Goal: Task Accomplishment & Management: Use online tool/utility

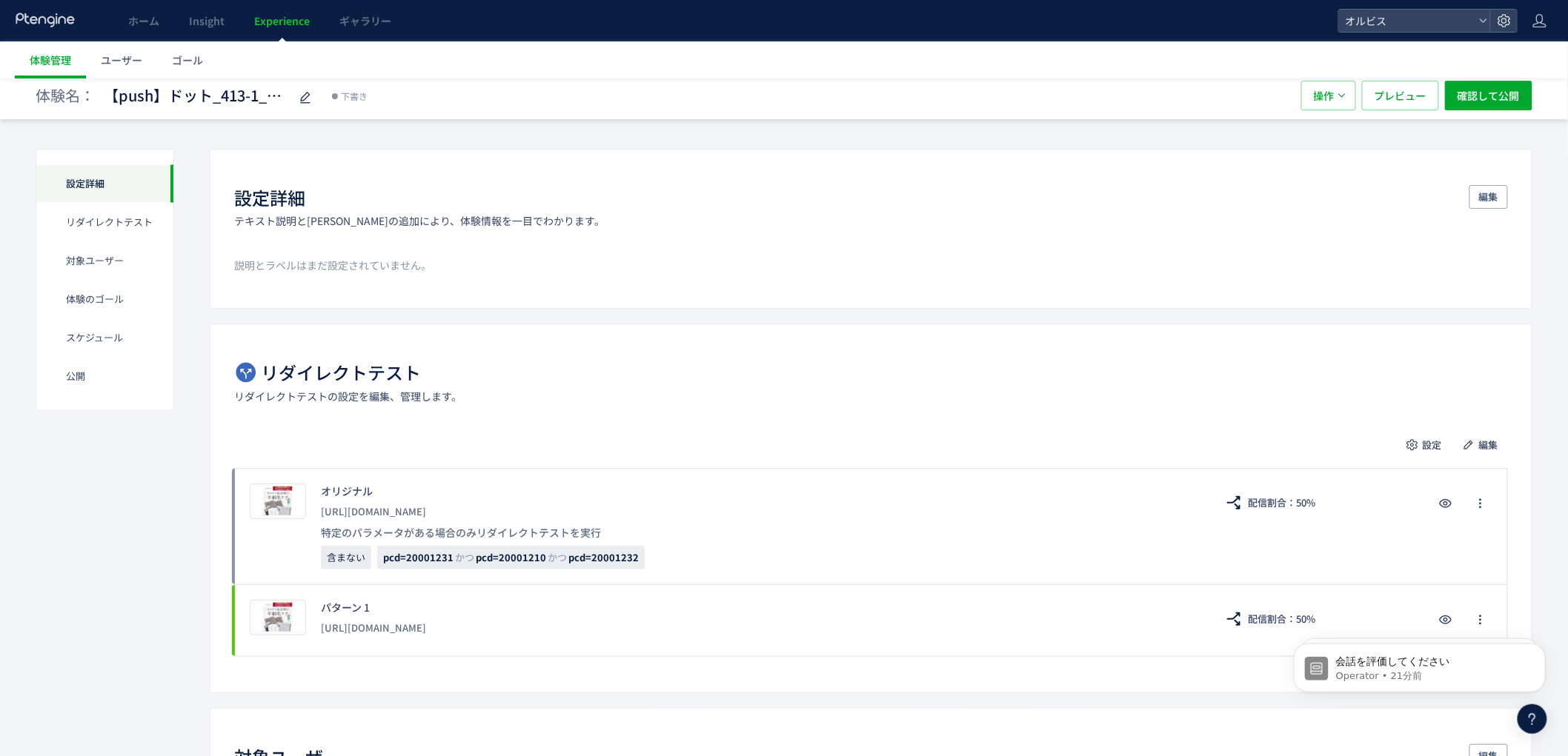
scroll to position [2057, 0]
click at [1527, 97] on button "確認して公開" at bounding box center [1488, 95] width 88 height 30
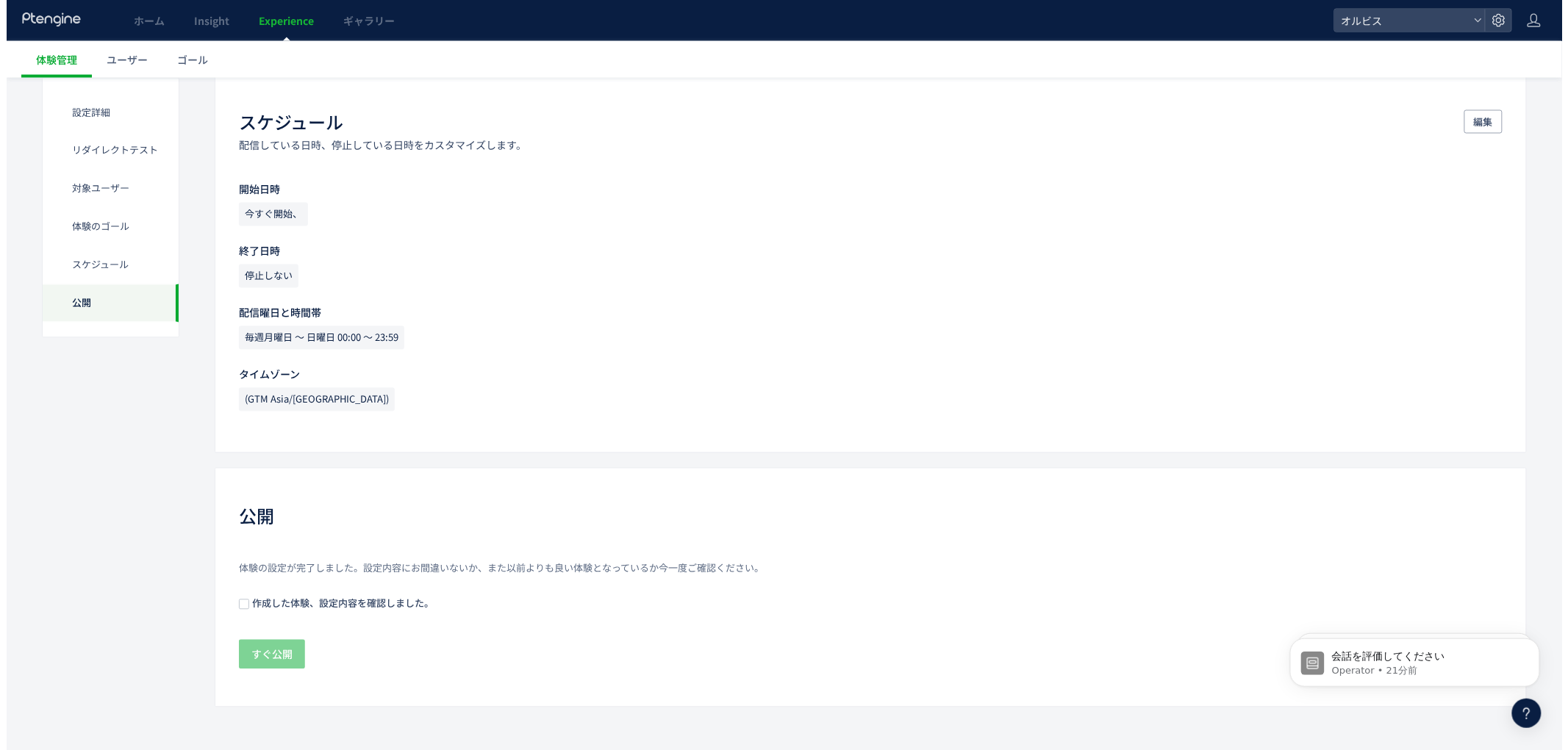
scroll to position [1041, 0]
click at [354, 598] on span "作成した体験、設定内容を確認しました。" at bounding box center [335, 601] width 185 height 14
click at [240, 660] on button "すぐ公開" at bounding box center [265, 653] width 66 height 30
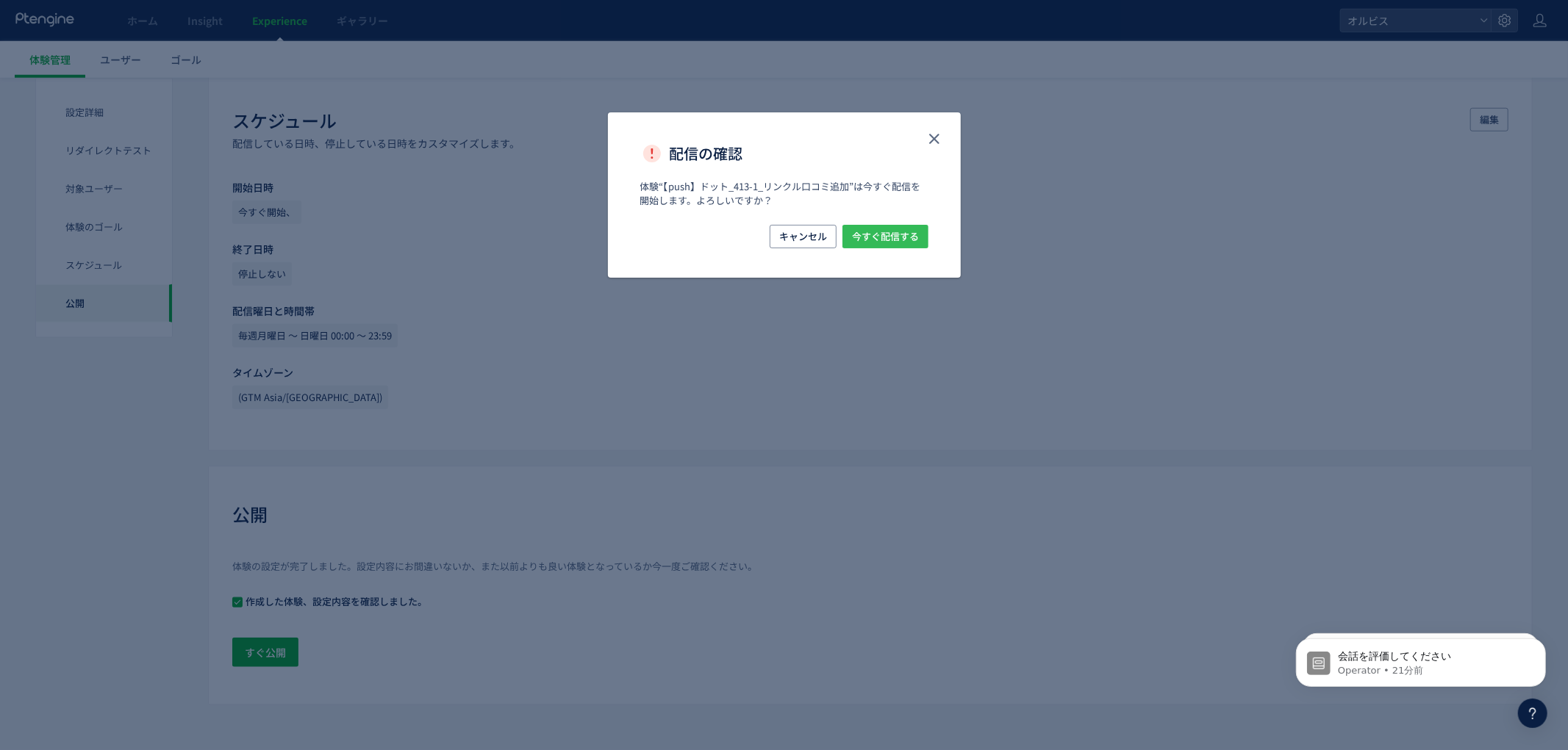
click at [879, 225] on span "今すぐ配信する" at bounding box center [885, 236] width 67 height 23
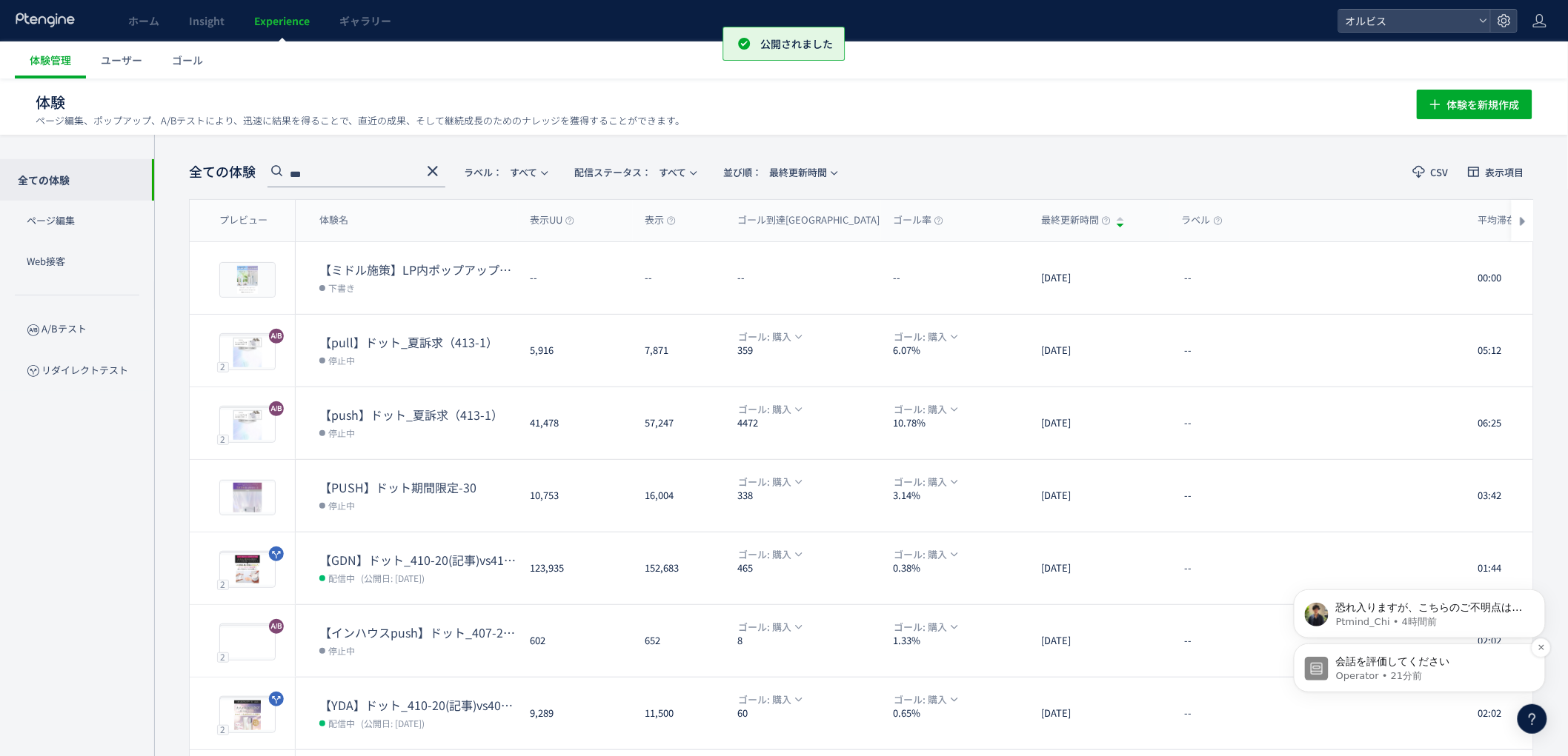
click at [1454, 655] on p "会話を評価してください" at bounding box center [1430, 661] width 191 height 14
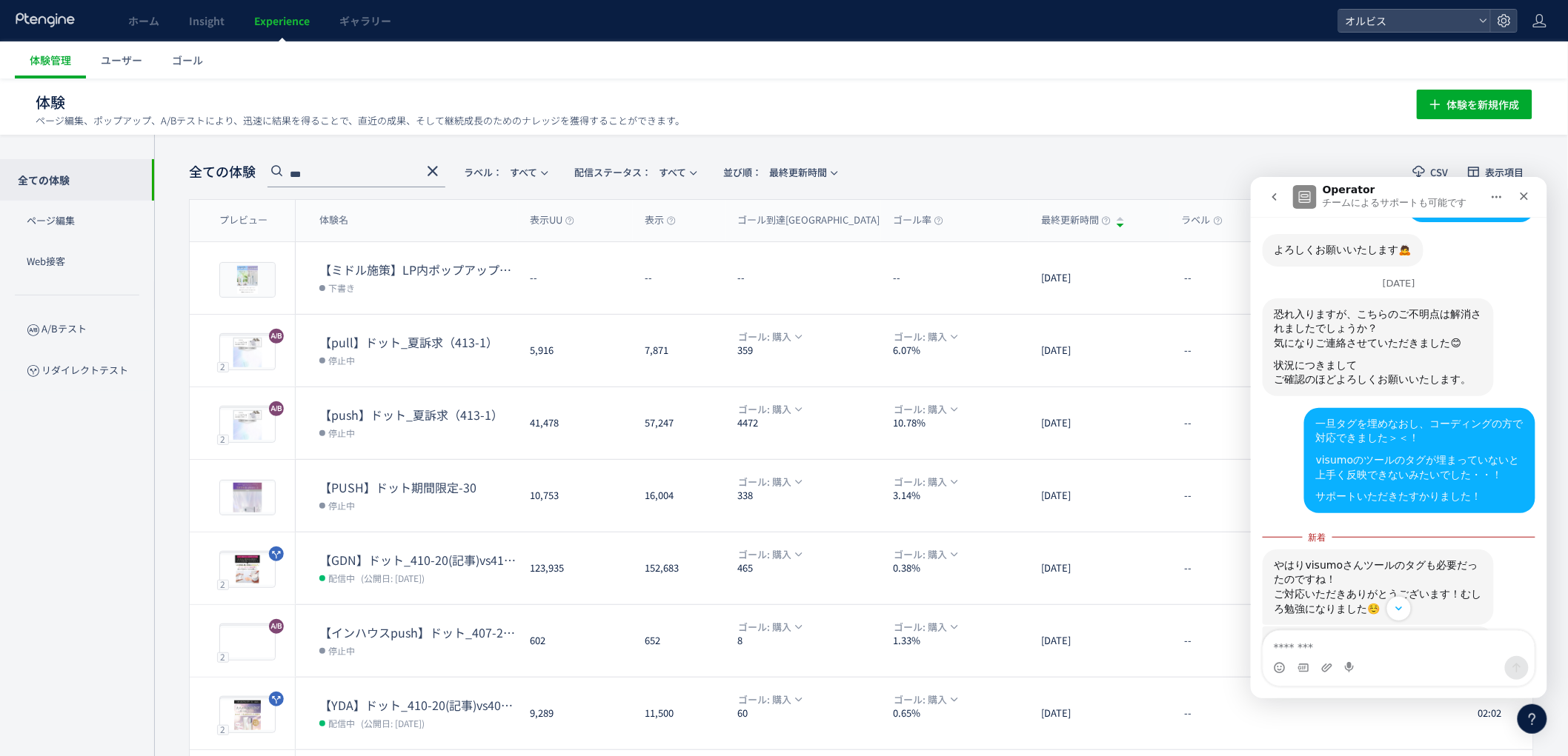
scroll to position [2083, 0]
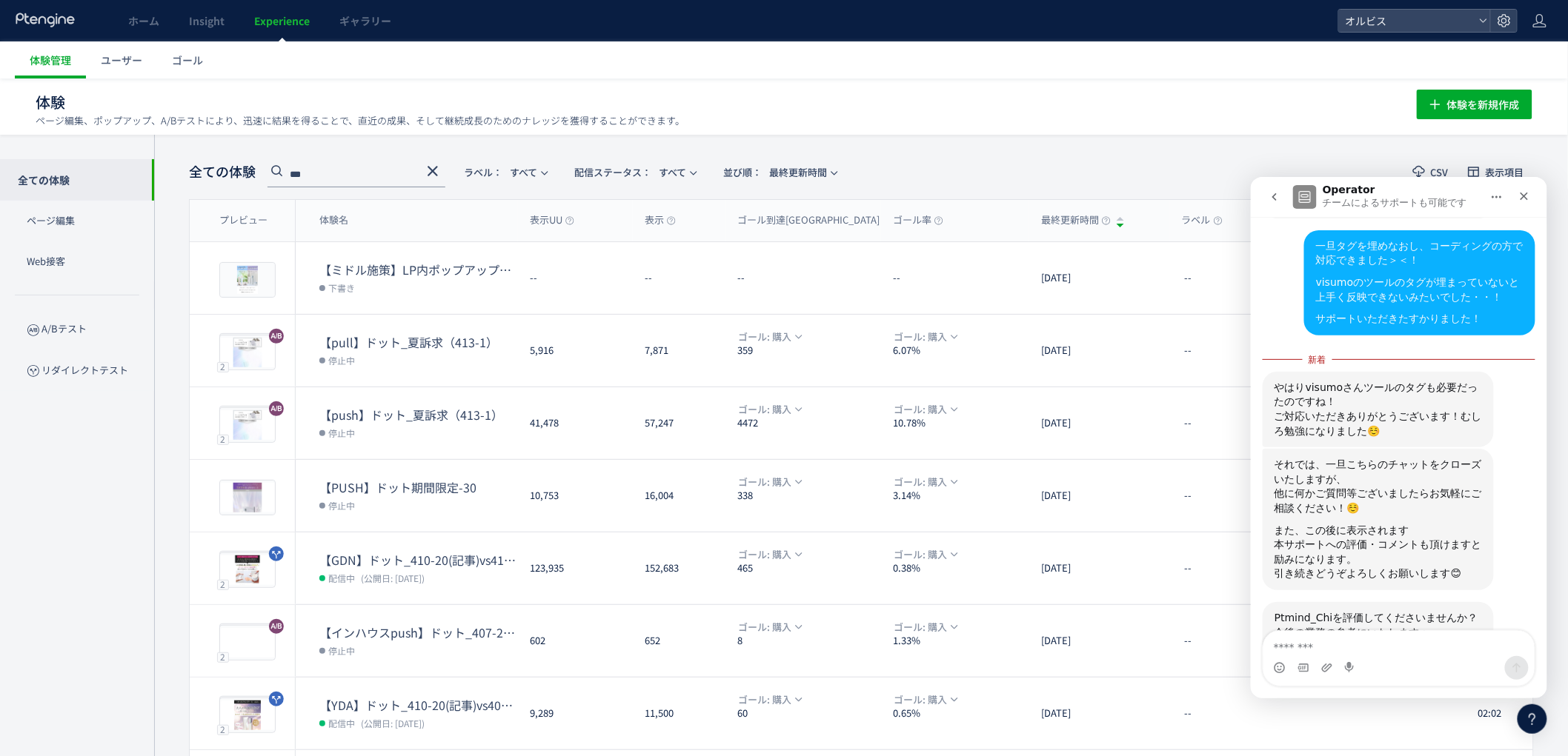
click at [1434, 691] on span "完璧" at bounding box center [1435, 704] width 27 height 27
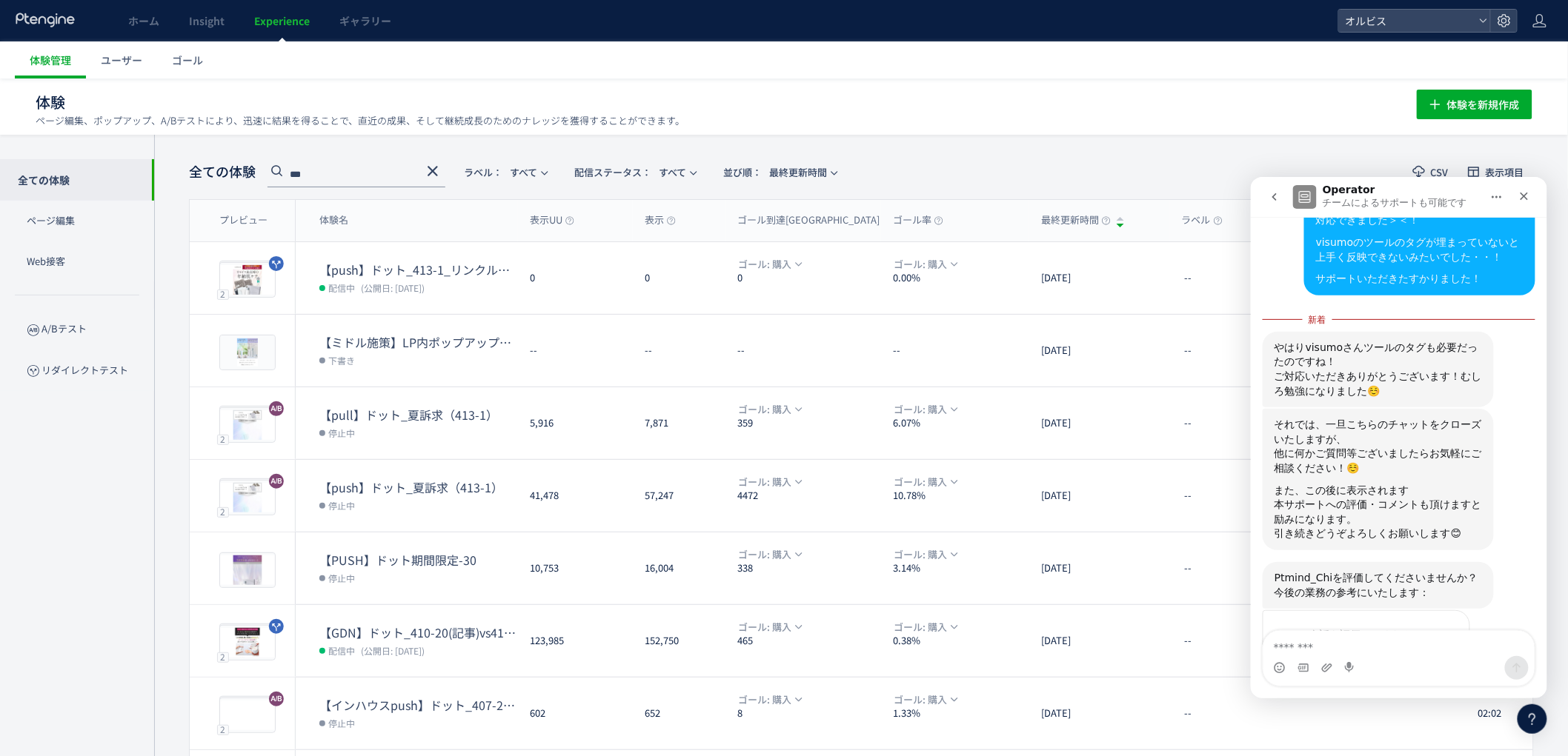
scroll to position [2137, 0]
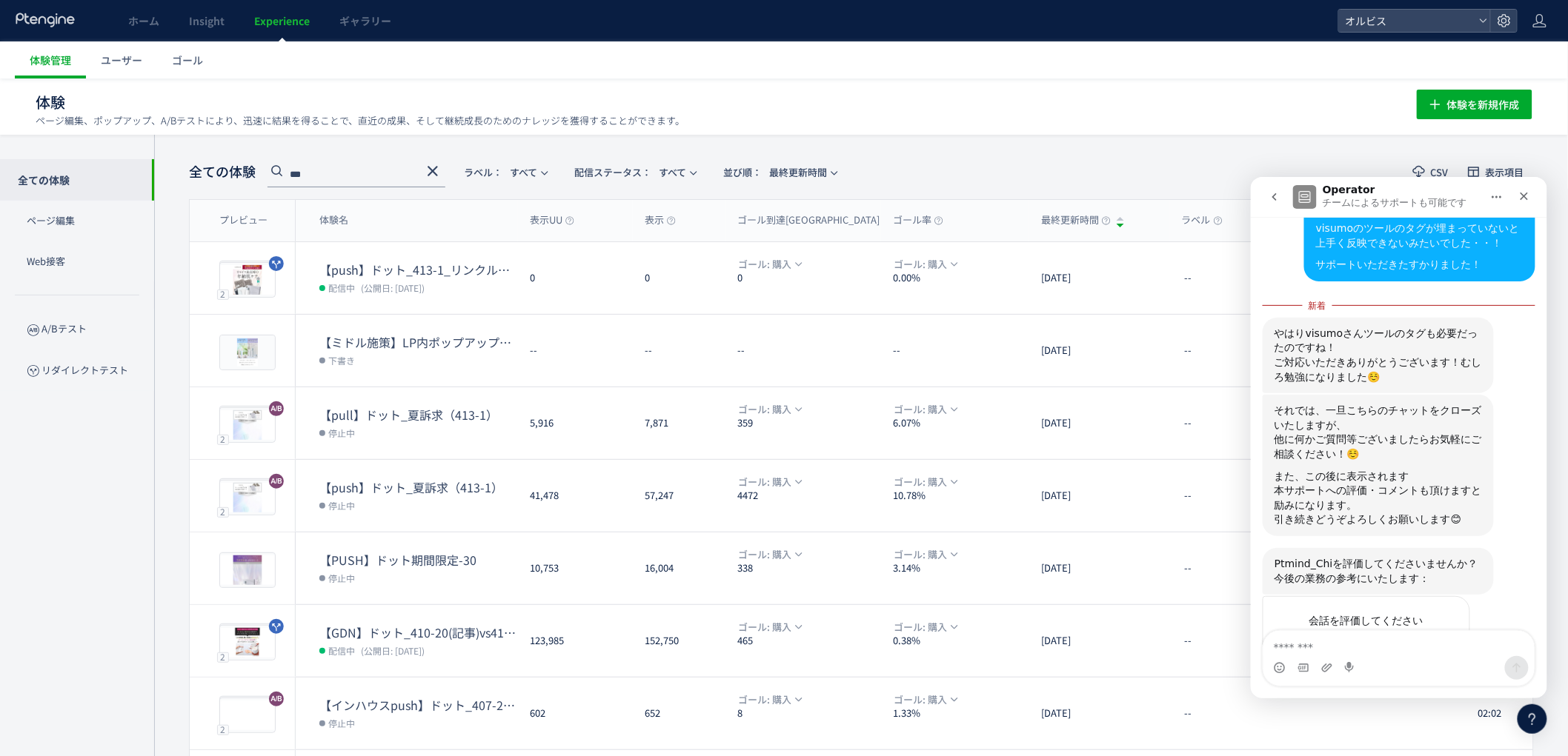
type textarea "**********"
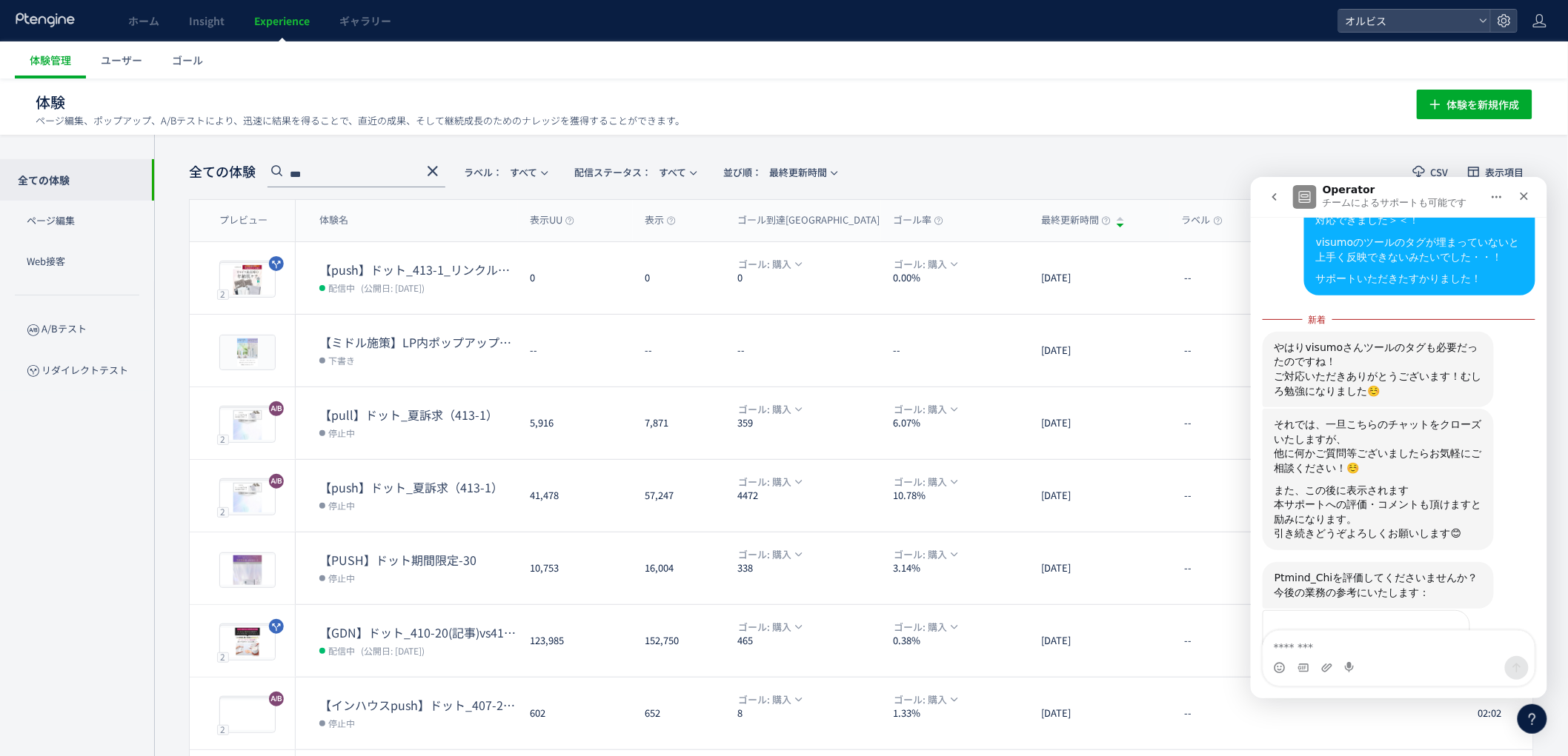
scroll to position [2098, 0]
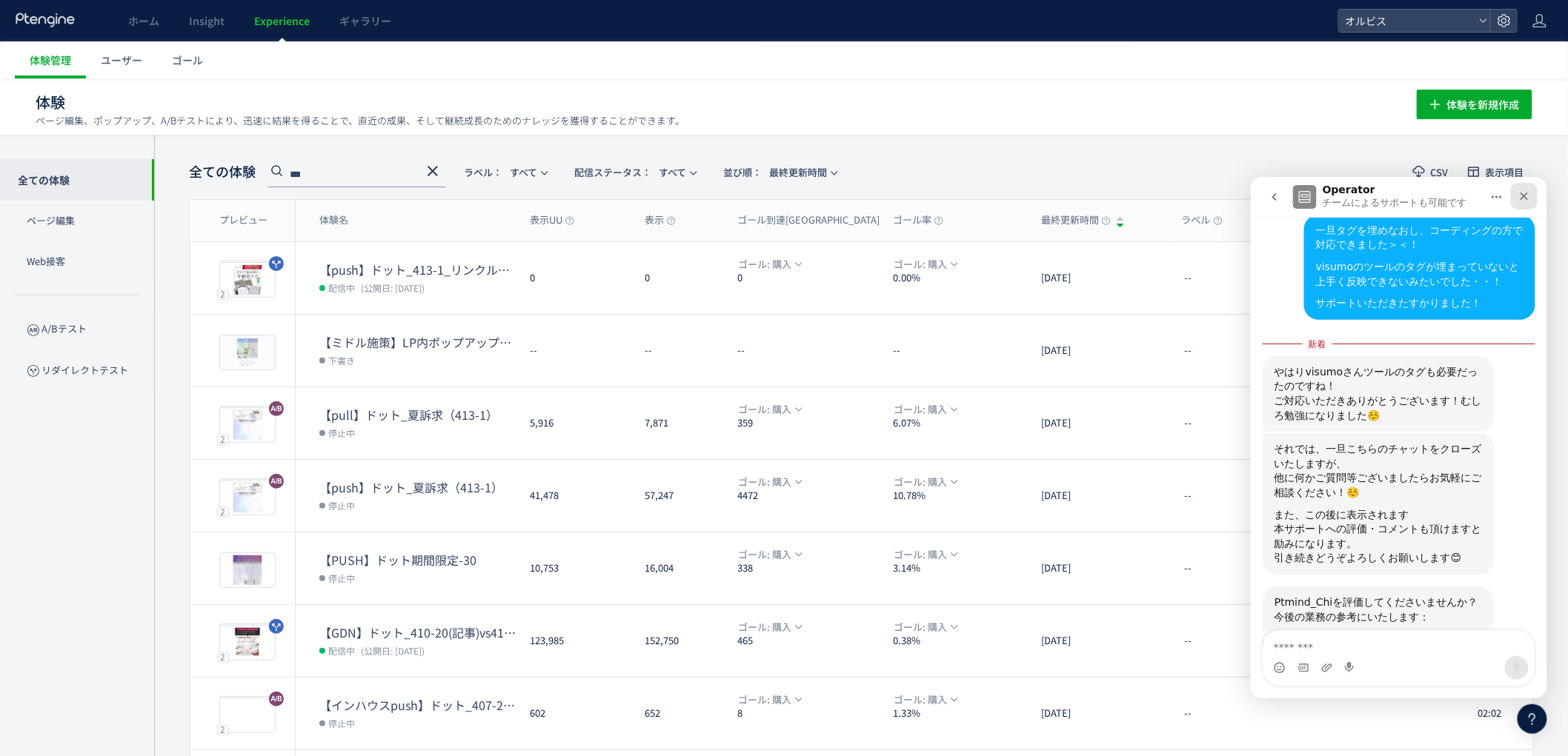
click at [1527, 192] on icon "クローズ" at bounding box center [1523, 196] width 12 height 12
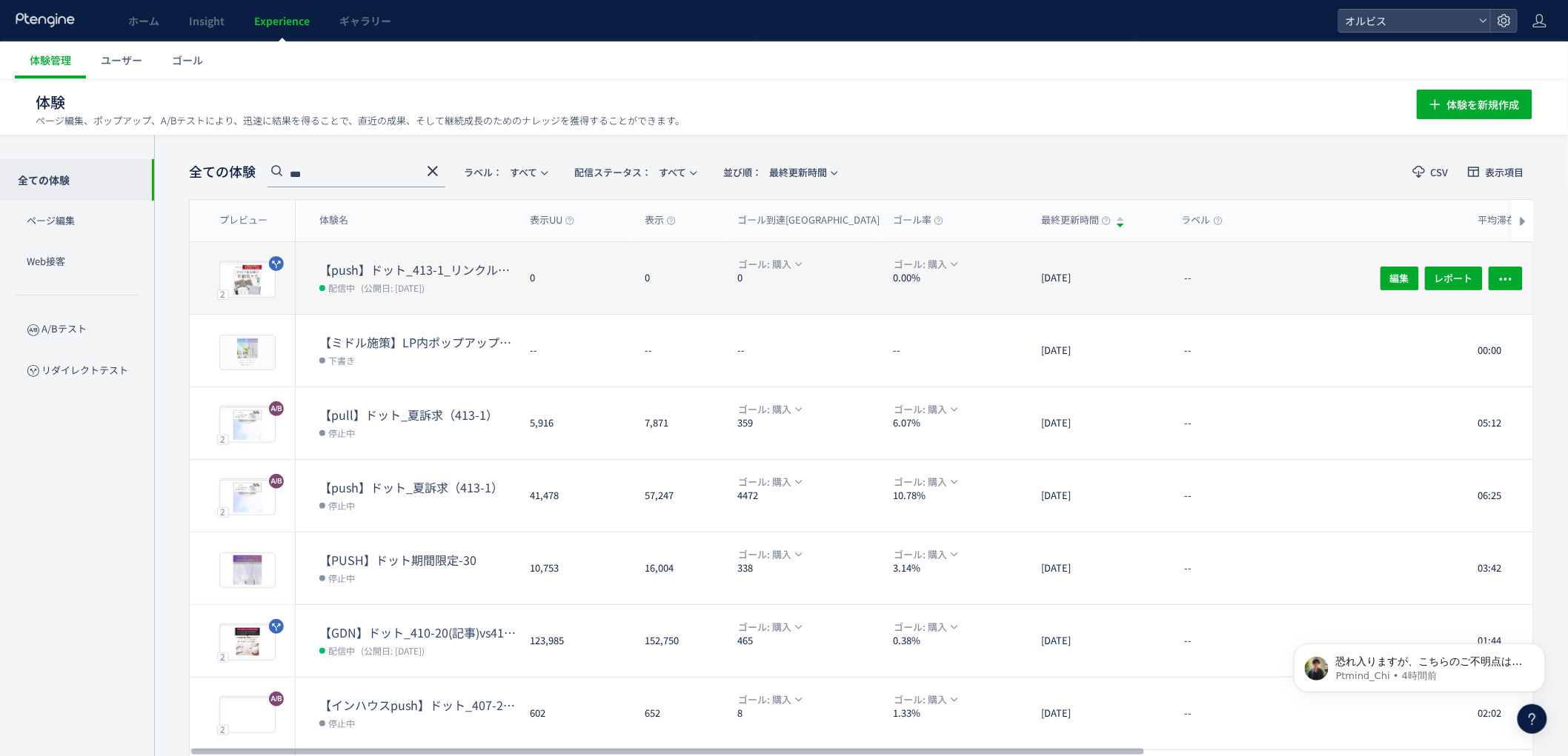
scroll to position [0, 0]
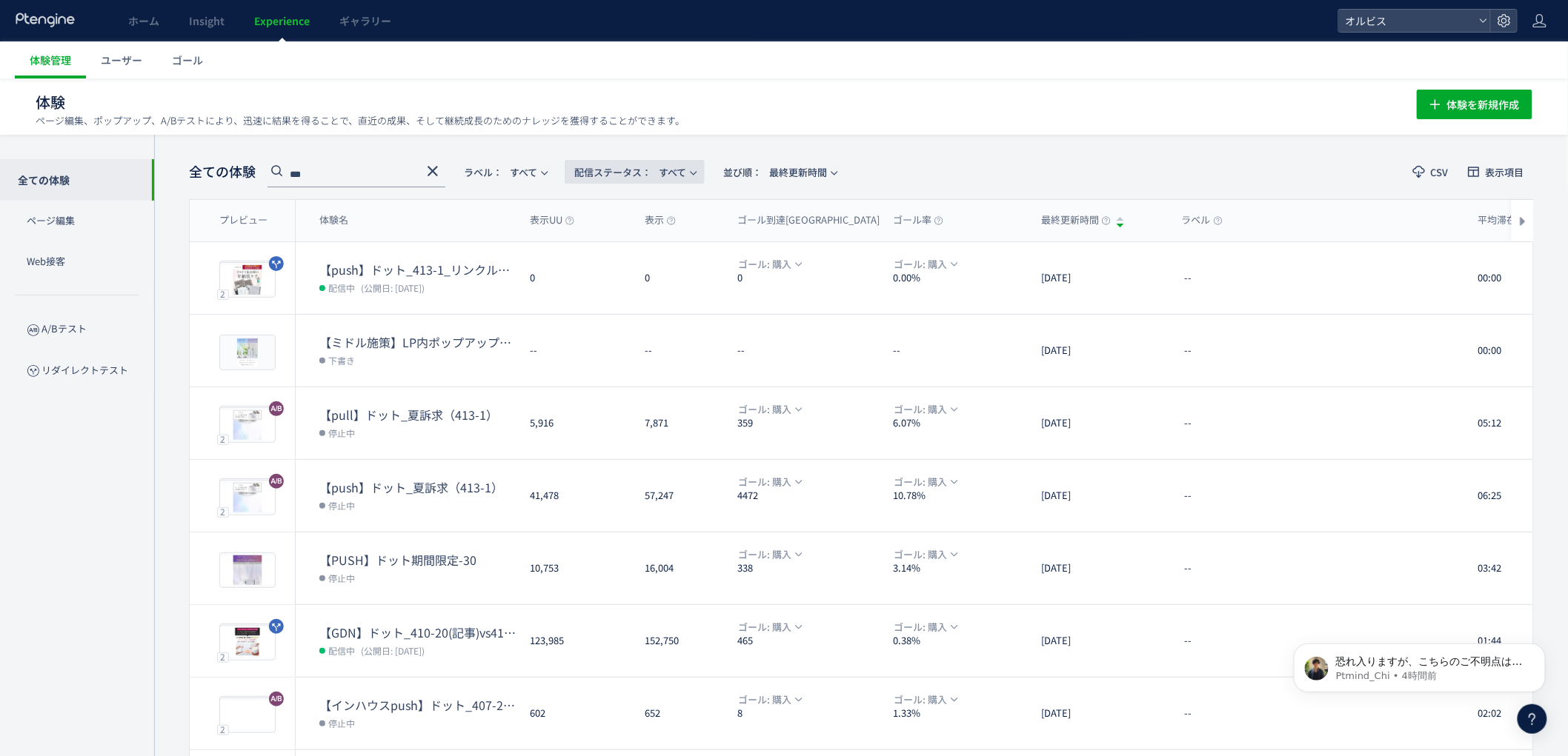
click at [620, 167] on span "配信ステータス​：" at bounding box center [613, 171] width 77 height 14
click at [638, 246] on li "配信中" at bounding box center [638, 240] width 60 height 27
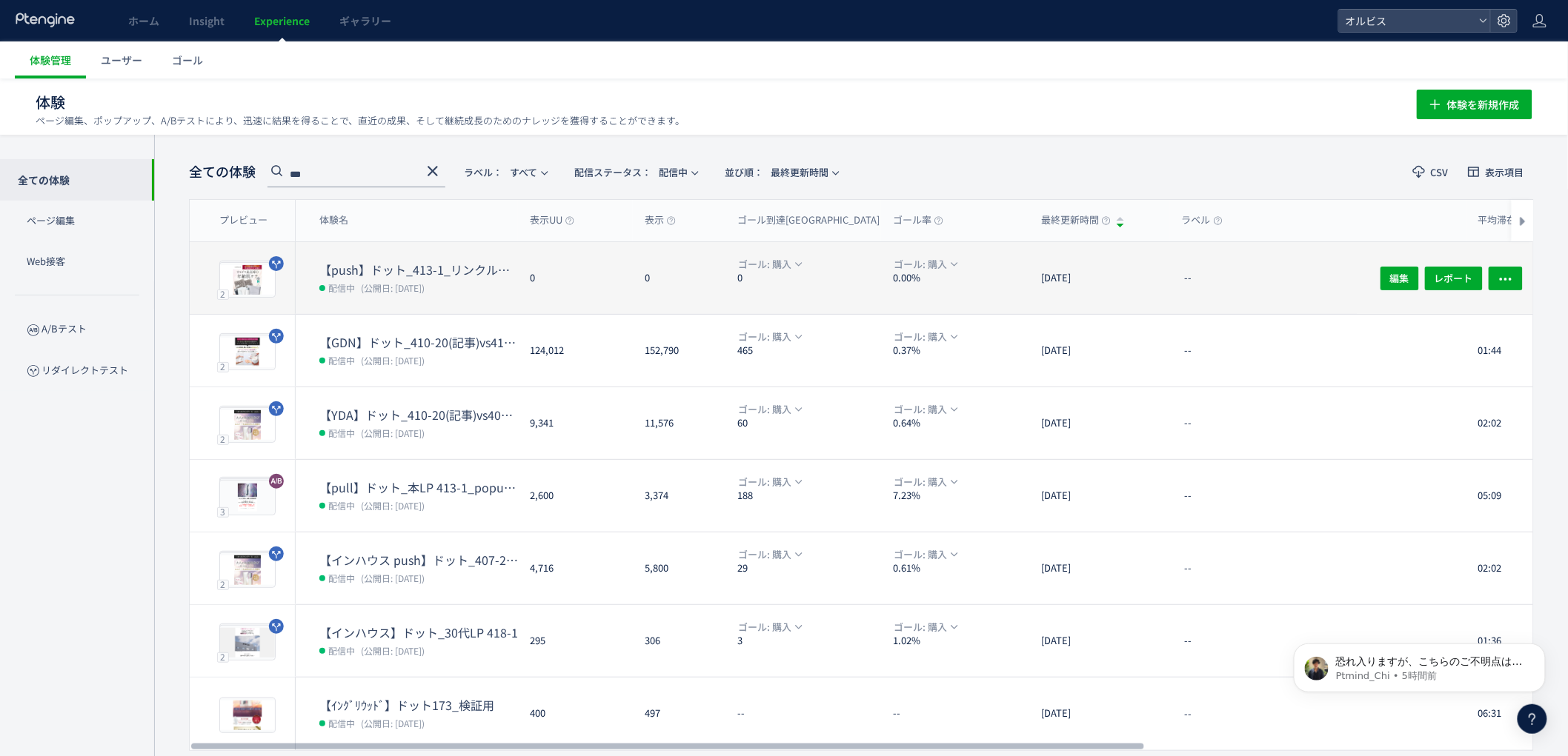
click at [491, 289] on dd "配信中 (公開日: 2025/09/05)" at bounding box center [419, 287] width 199 height 19
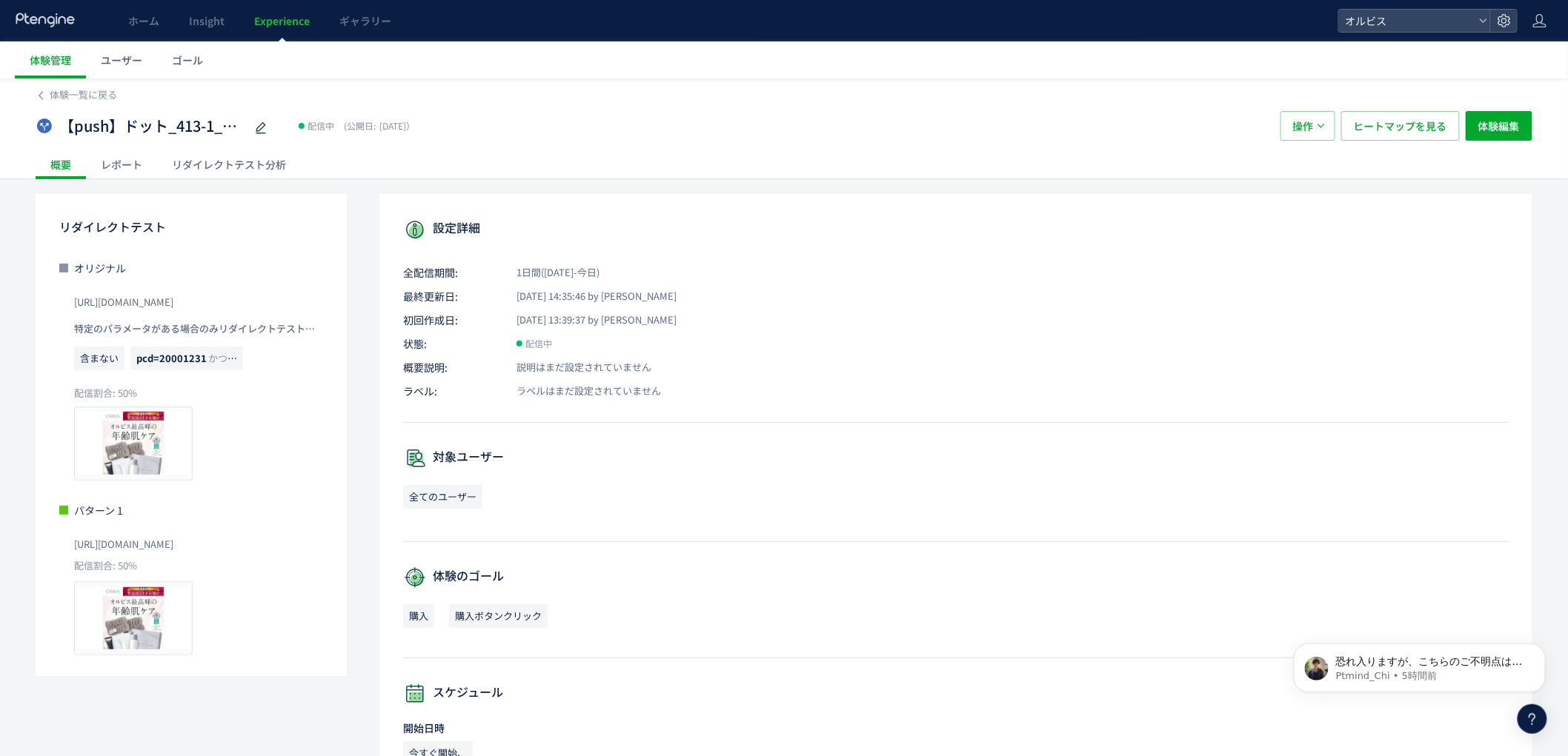
click at [217, 165] on div "リダイレクトテスト分析" at bounding box center [229, 164] width 144 height 30
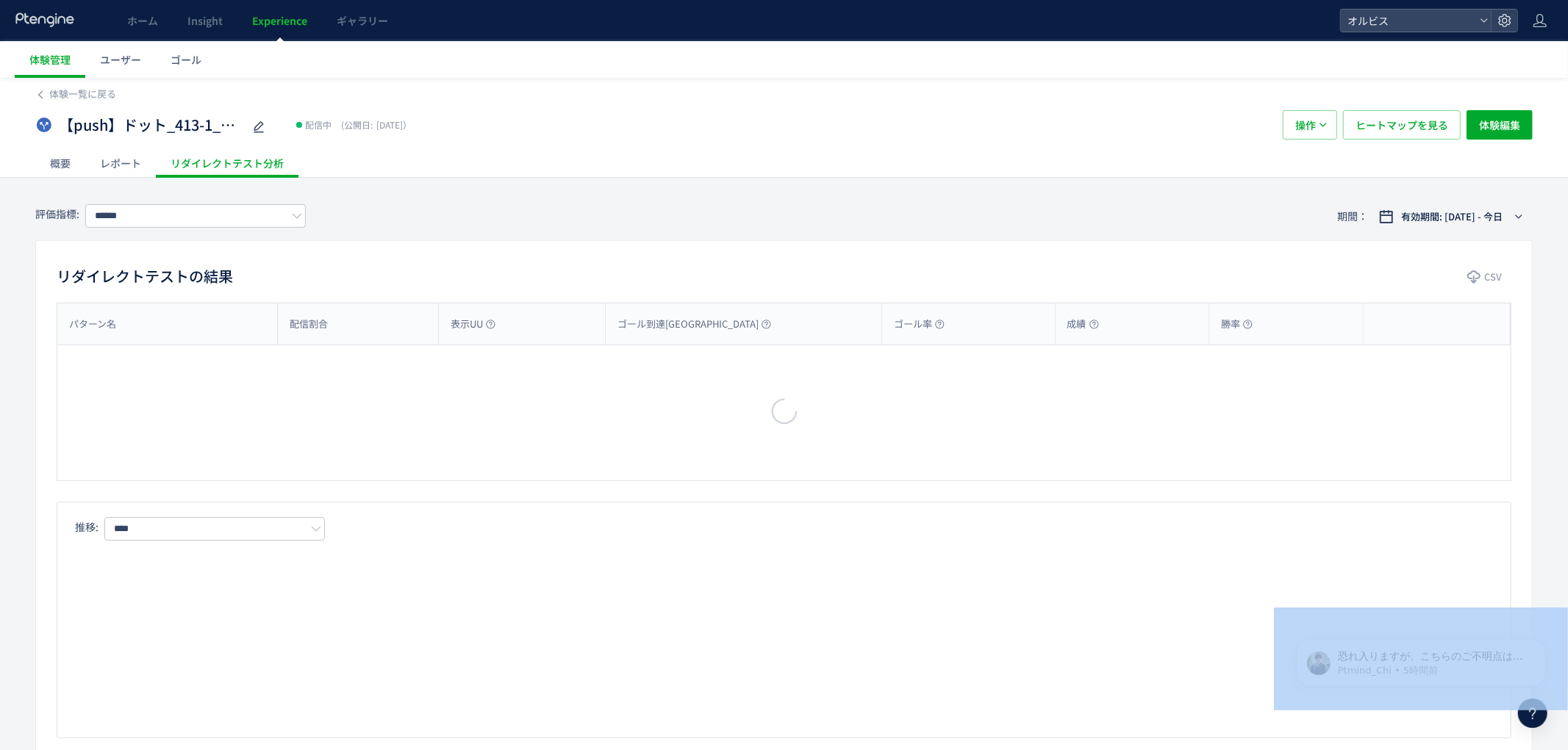
type input "**"
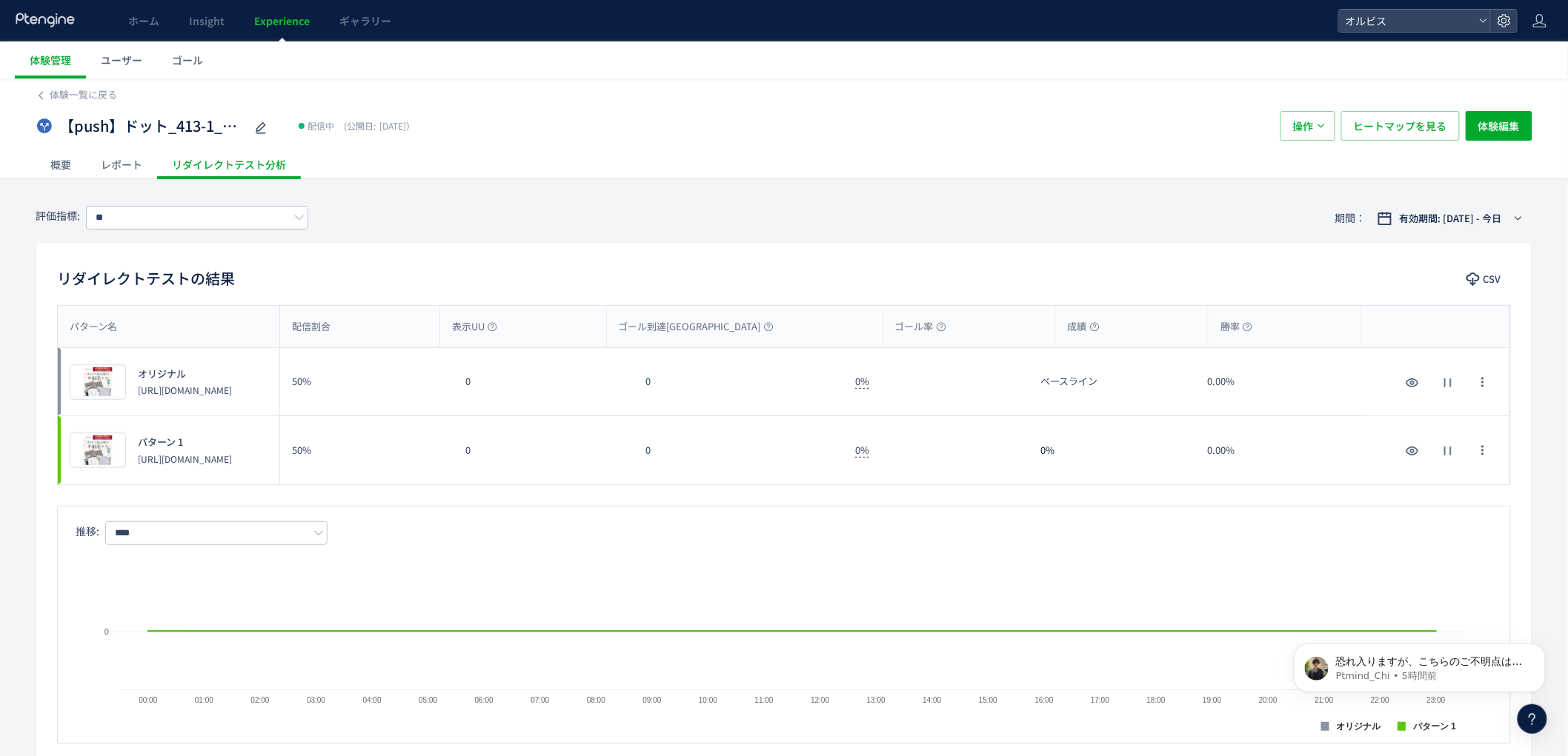
click at [1543, 543] on div "評価指標: ** 期間： 有効期間: 2025/09/05 - 今日 リダイレクトテストの結果 CSV パターン名 配信割合 表示UU ゴール到達UU ゴール…" at bounding box center [784, 757] width 1568 height 1126
click at [1504, 656] on p "恐れ入りますが、こちらのご不明点は解消されましたでしょうか？ 気になりご連絡させていただきました😊 状況につきまして ご確認のほどよろしくお願いいたします。" at bounding box center [1430, 661] width 191 height 14
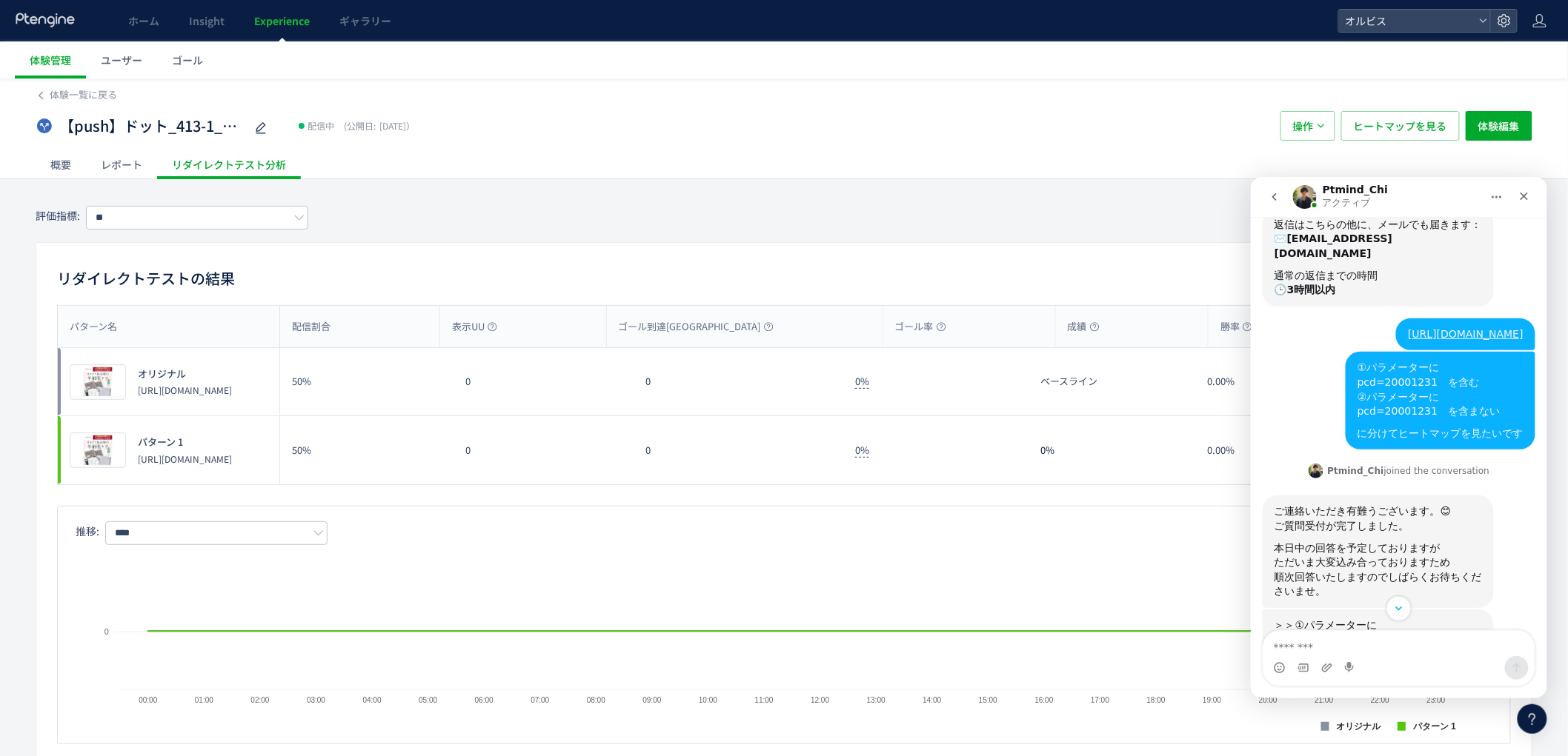
scroll to position [176, 0]
click at [1410, 156] on div "概要 レポート リダイレクトテスト分析" at bounding box center [784, 164] width 1497 height 29
click at [1267, 197] on button "go back" at bounding box center [1273, 196] width 28 height 28
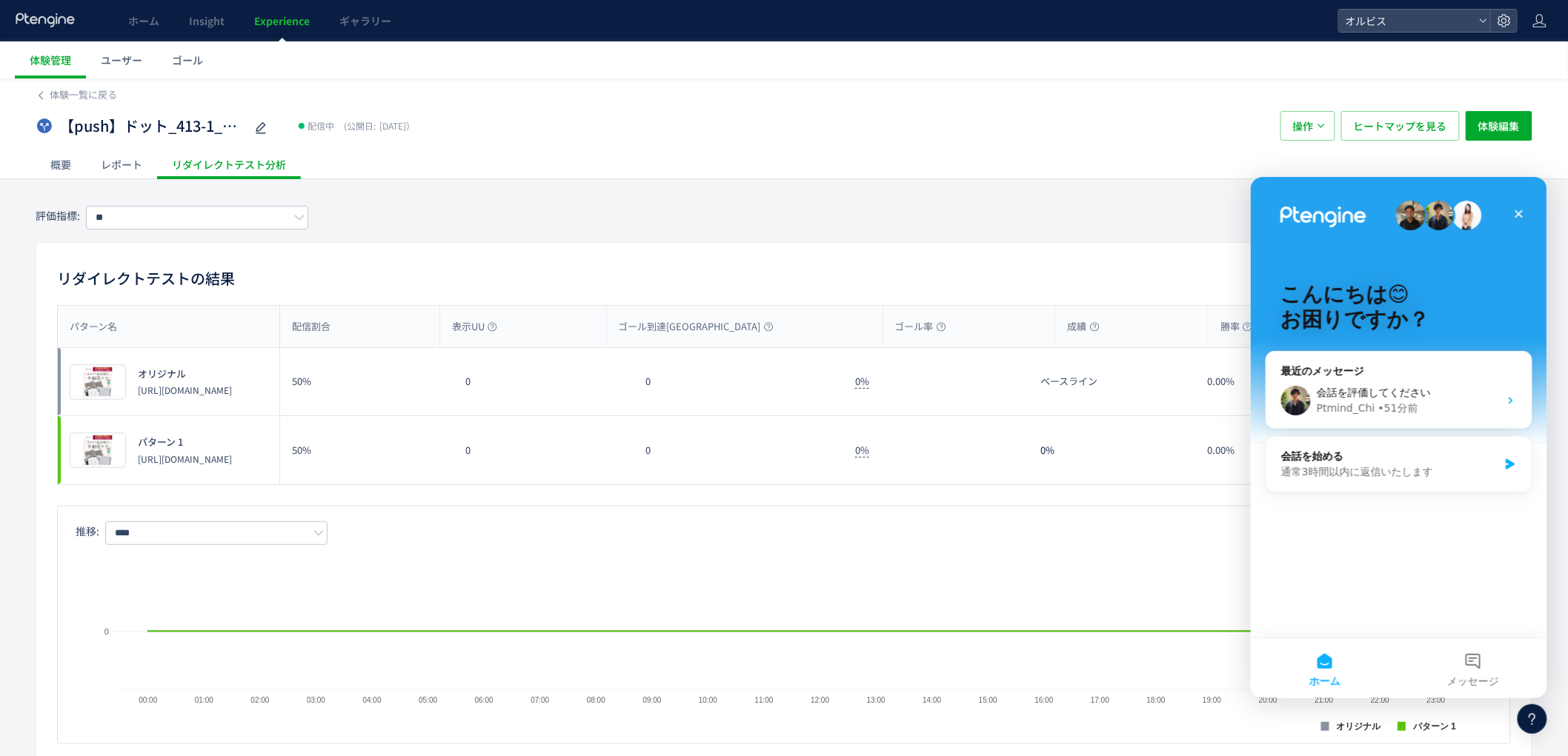
scroll to position [0, 0]
click at [1338, 663] on button "ホーム" at bounding box center [1324, 668] width 148 height 60
click at [1530, 721] on icon at bounding box center [1533, 719] width 18 height 18
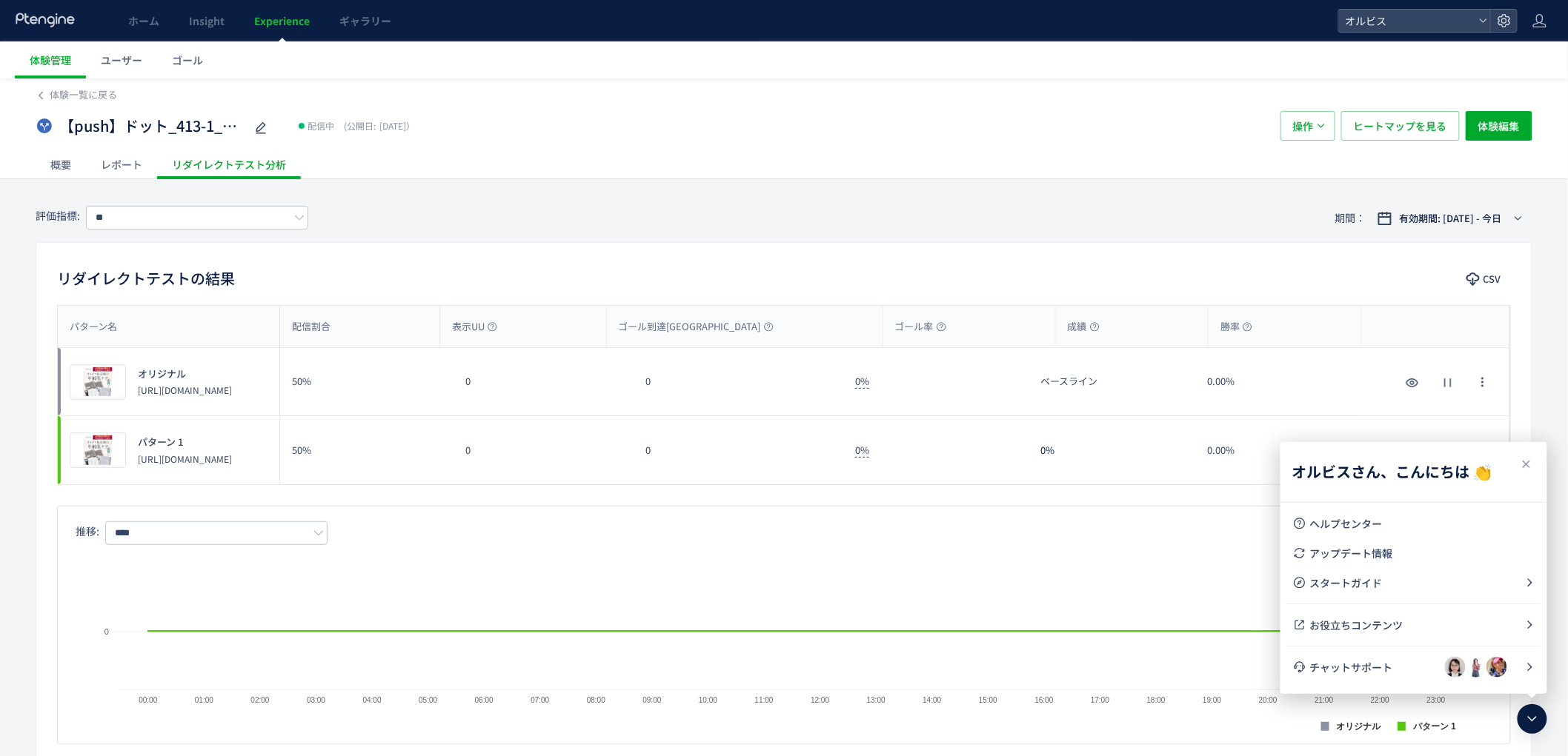
click at [171, 395] on p "[URL][DOMAIN_NAME]" at bounding box center [184, 390] width 94 height 13
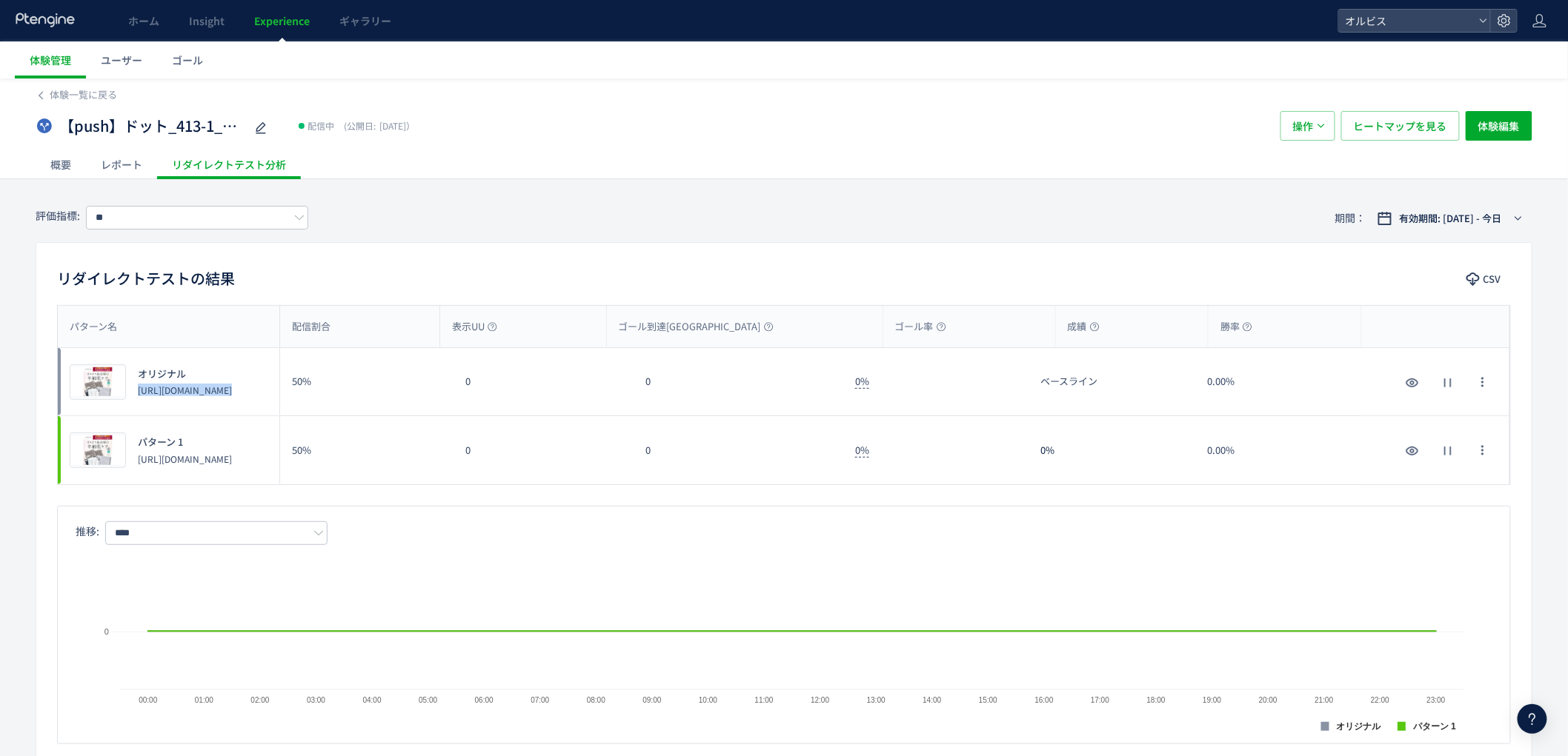
click at [171, 395] on p "[URL][DOMAIN_NAME]" at bounding box center [184, 390] width 94 height 13
click at [117, 152] on div "レポート" at bounding box center [122, 164] width 71 height 30
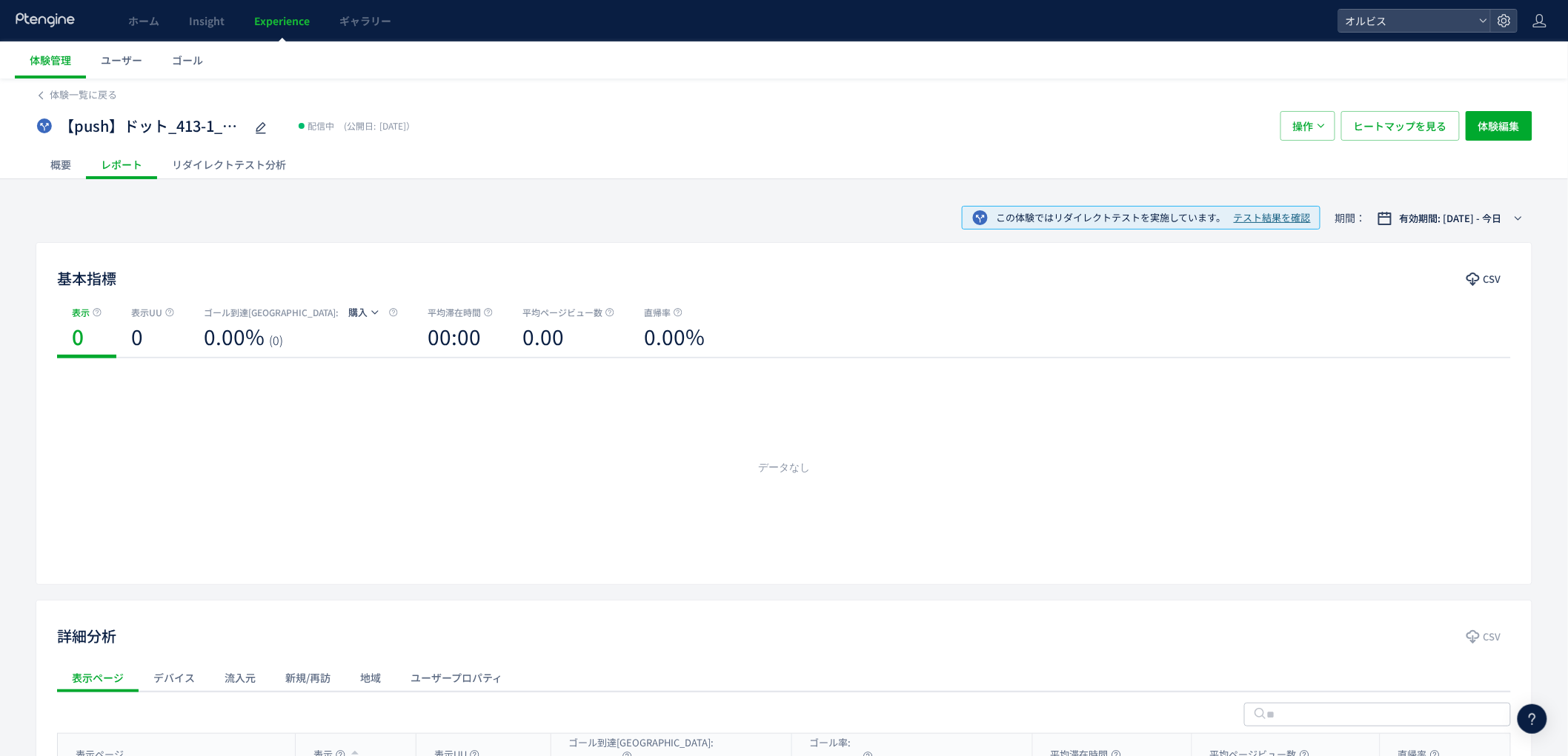
click at [43, 162] on div "概要" at bounding box center [60, 164] width 51 height 30
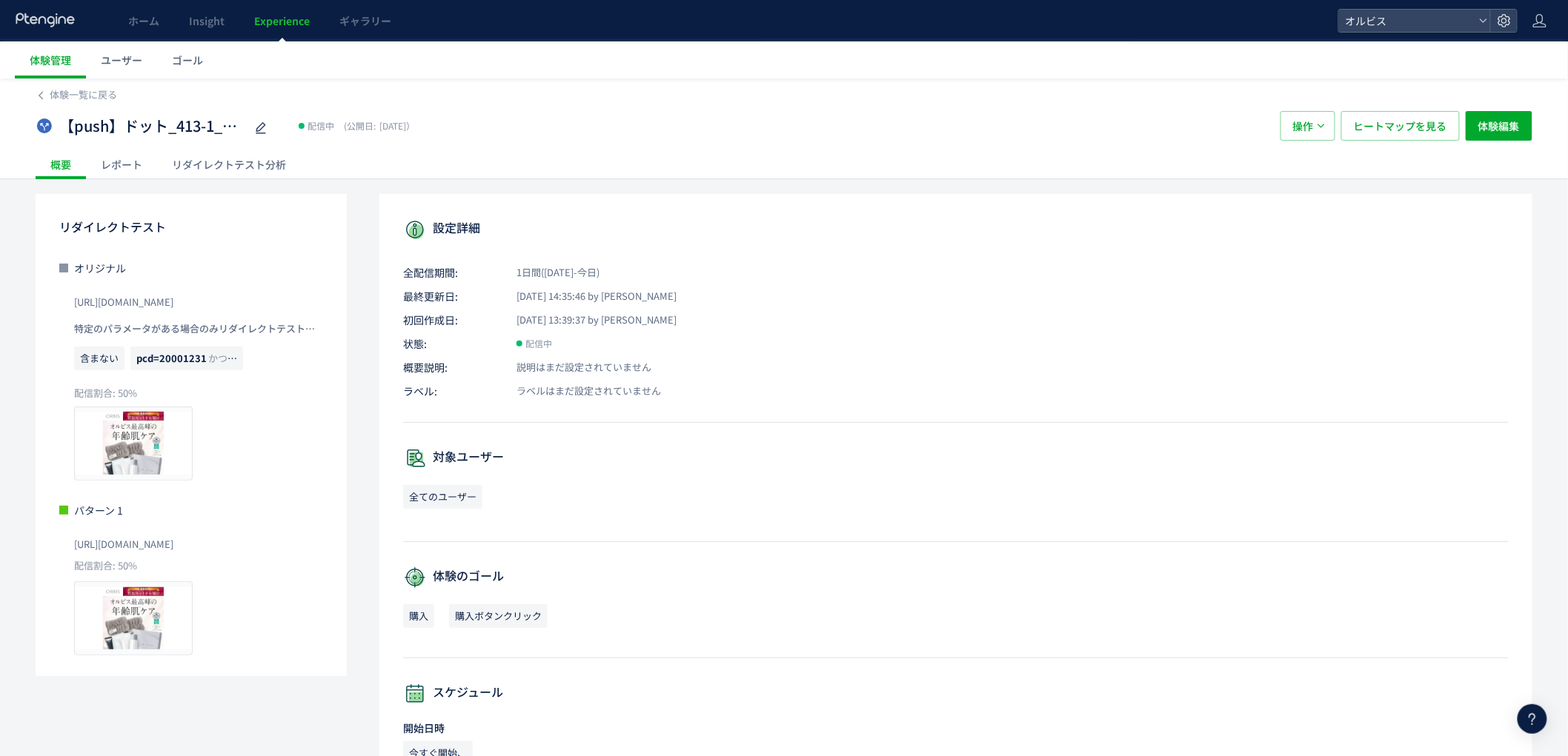
click at [395, 202] on div "設定詳細 全配信期間: 1日間(2025/09/05-今日) 最終更新日: 2025/09/05 14:35:46 by オルビス 初回作成日: 2025/0…" at bounding box center [956, 588] width 1153 height 787
click at [217, 174] on div "リダイレクトテスト分析" at bounding box center [229, 164] width 144 height 30
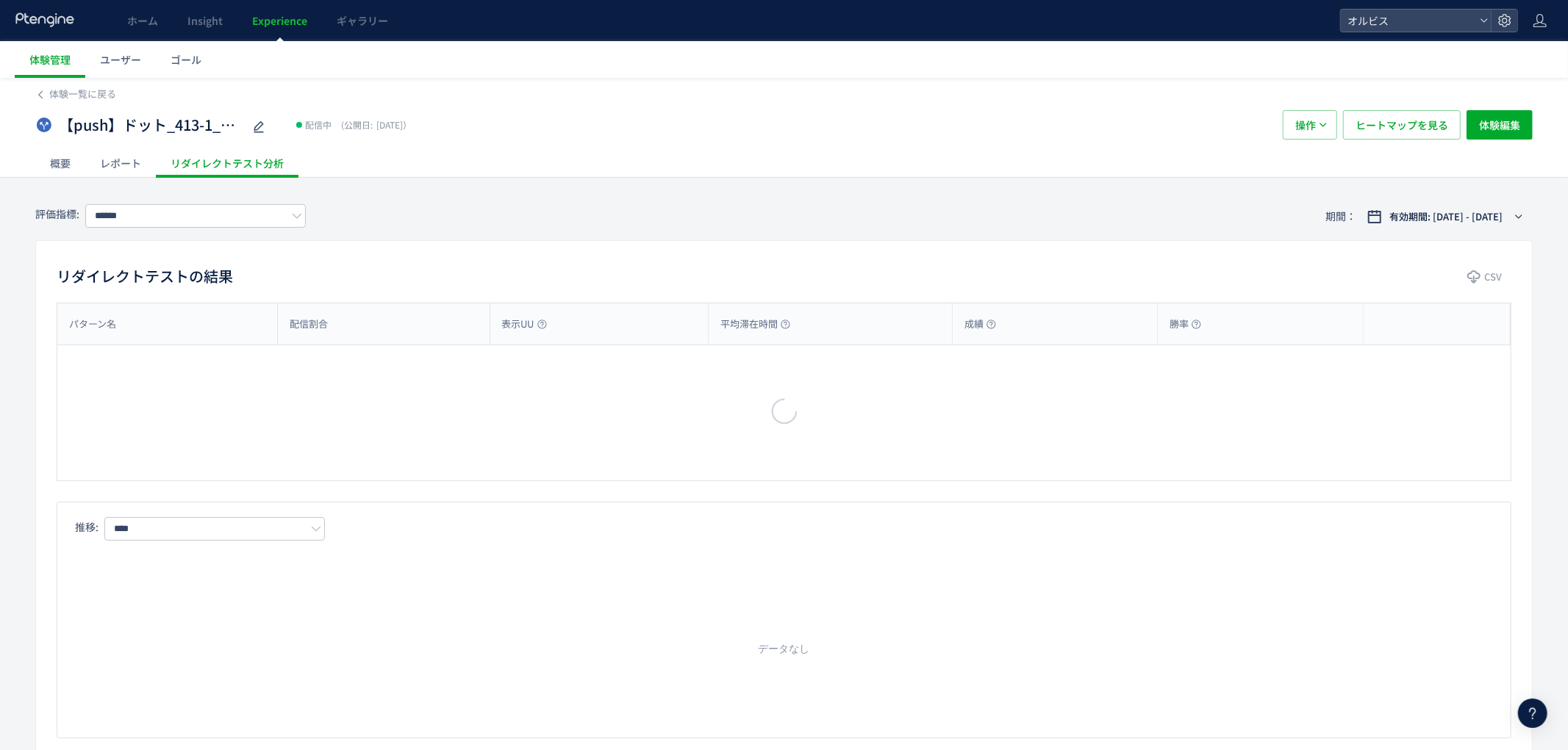
type input "**"
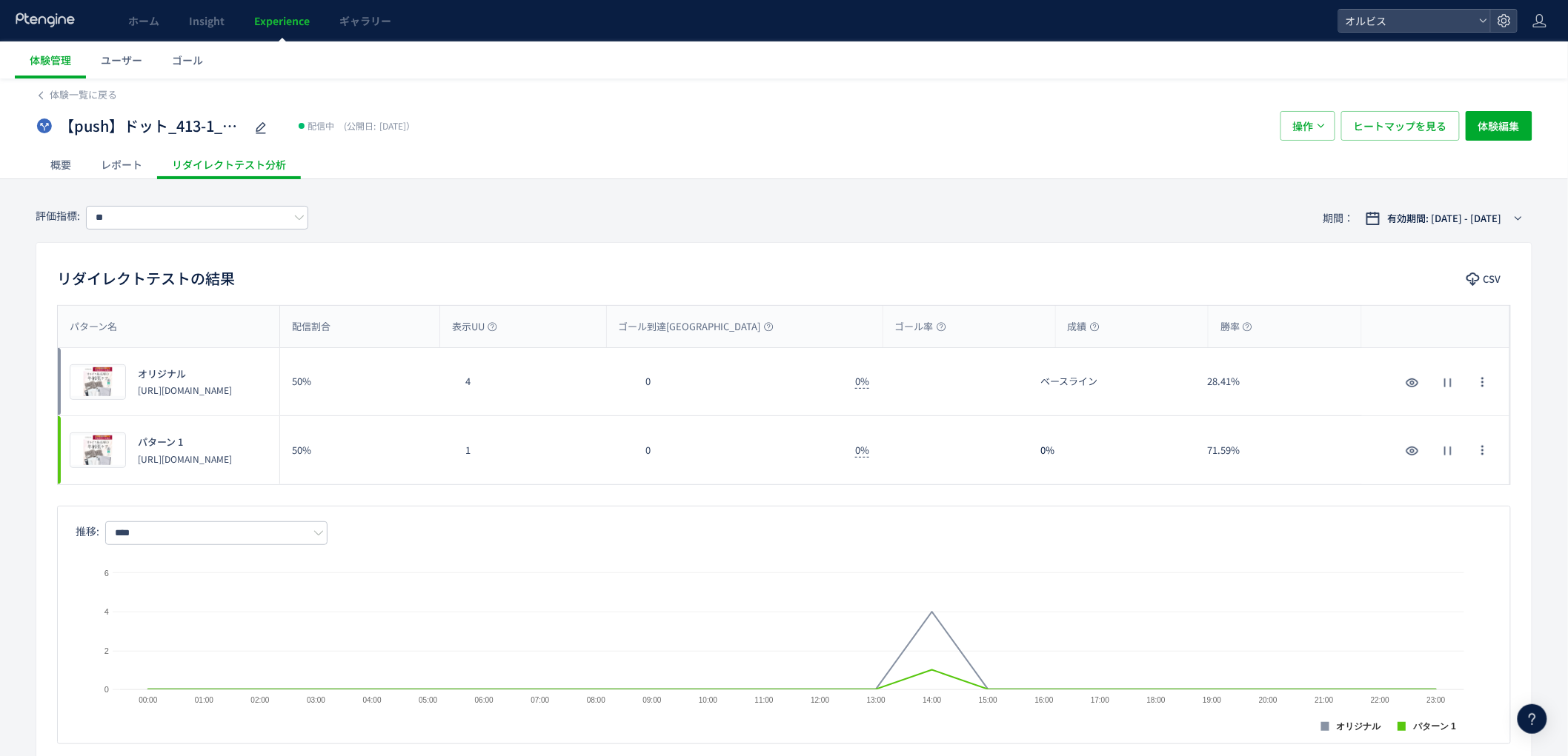
click at [602, 447] on div "1" at bounding box center [544, 450] width 181 height 68
click at [139, 160] on div "レポート" at bounding box center [122, 164] width 71 height 30
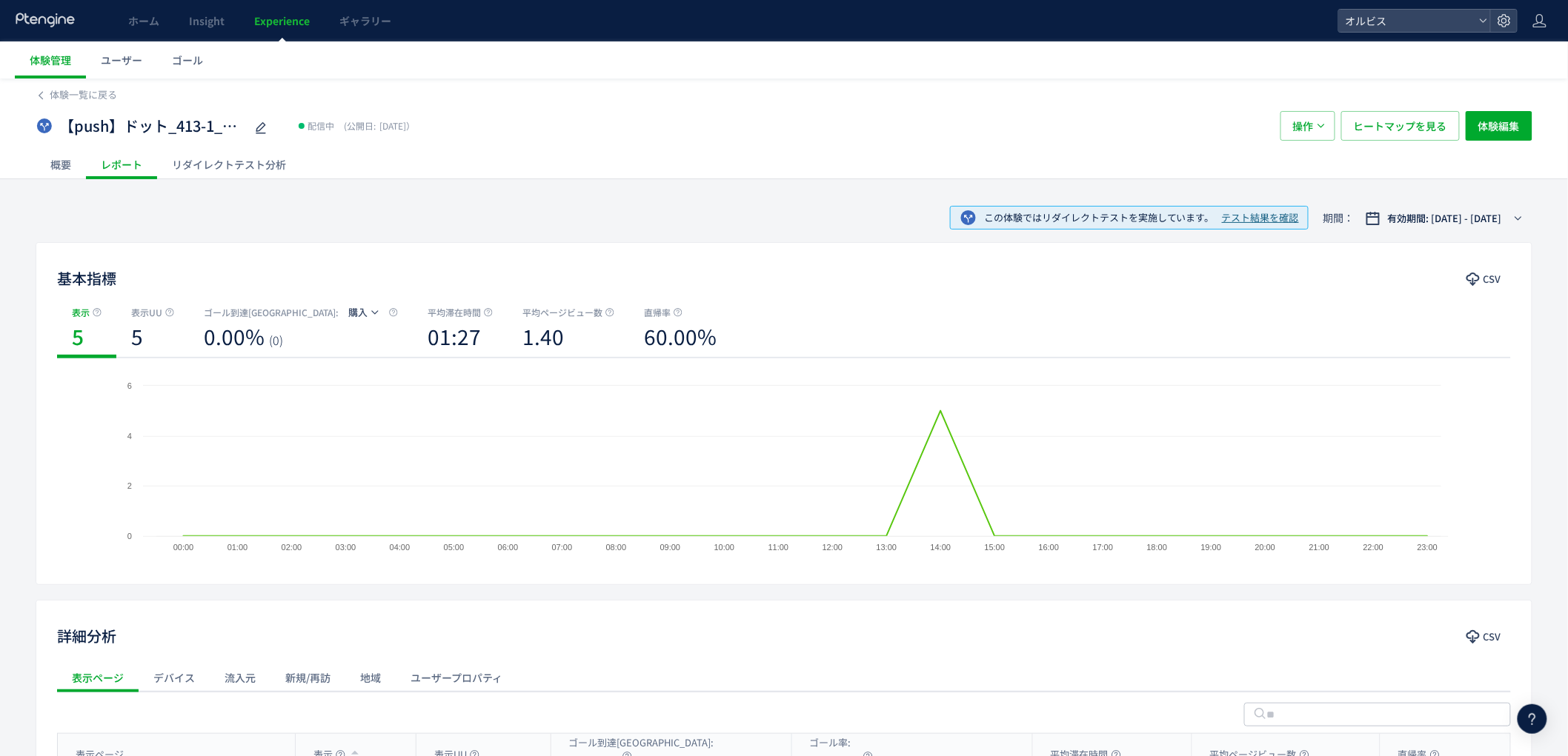
click at [60, 163] on div "概要" at bounding box center [60, 164] width 51 height 30
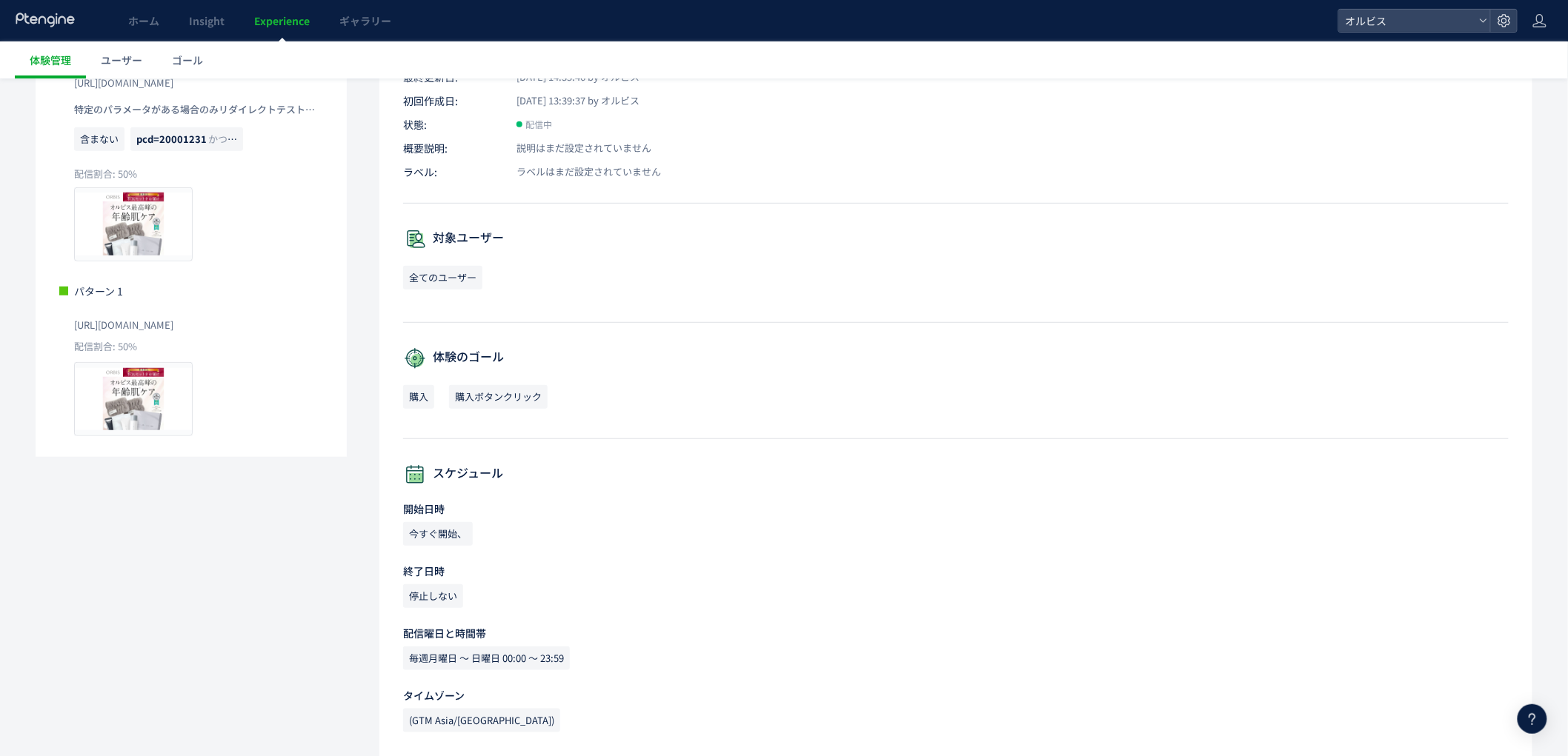
scroll to position [225, 0]
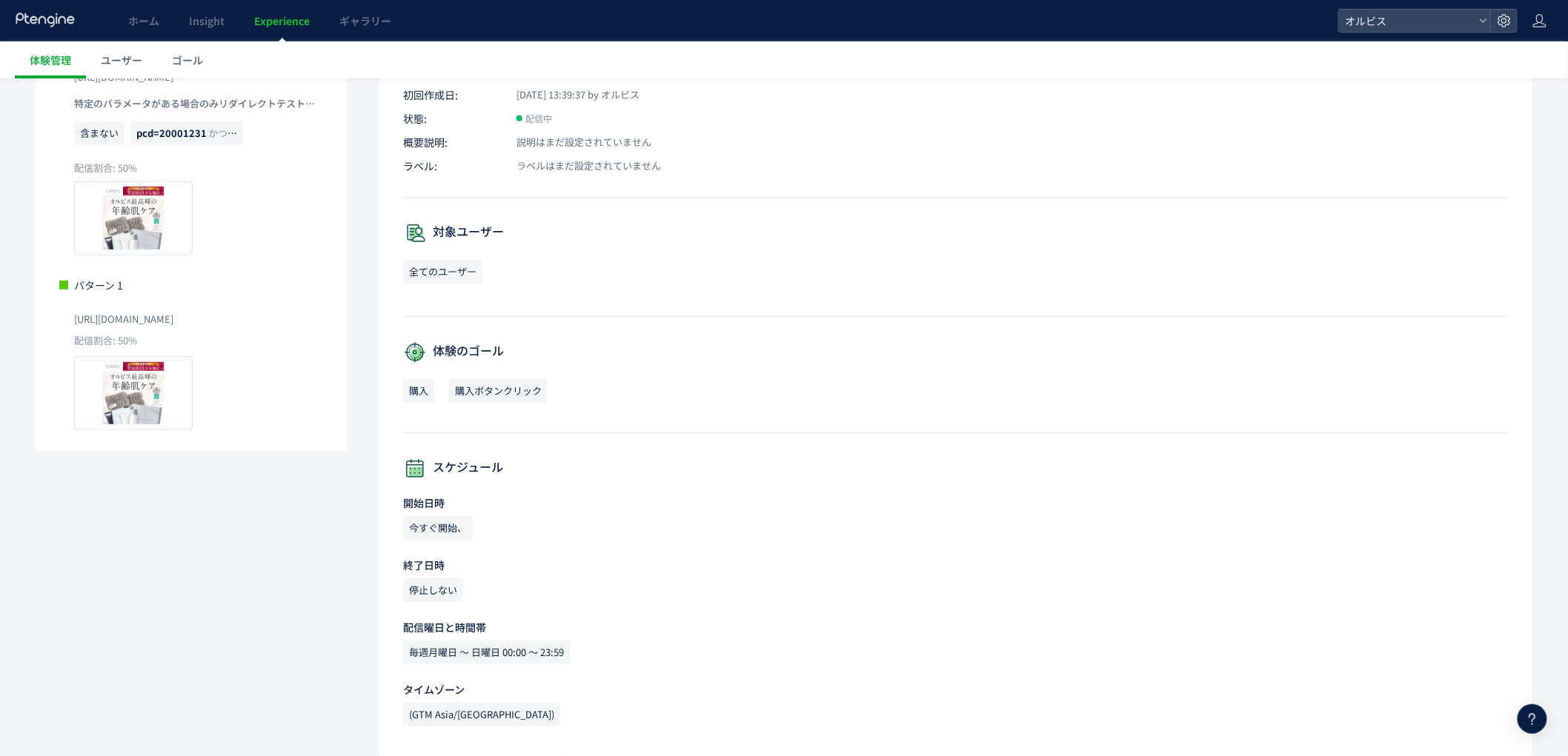
click at [329, 537] on div "リダイレクトテスト オリジナル https://pr.orbis.co.jp/cosmetics/udot/413-1/ 特定のパラメータがある場合のみリダイ…" at bounding box center [784, 362] width 1497 height 787
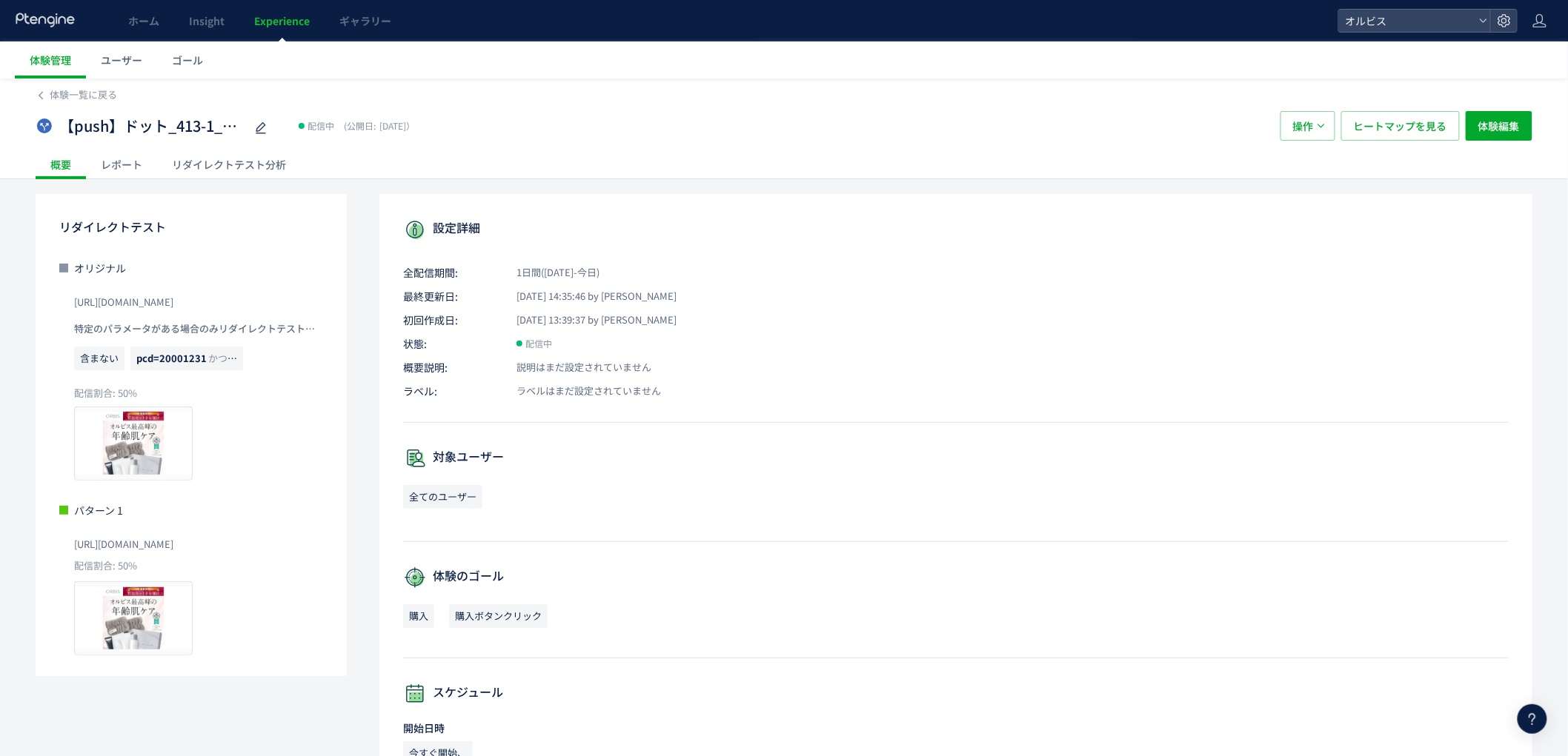
click at [224, 158] on div "リダイレクトテスト分析" at bounding box center [229, 164] width 144 height 30
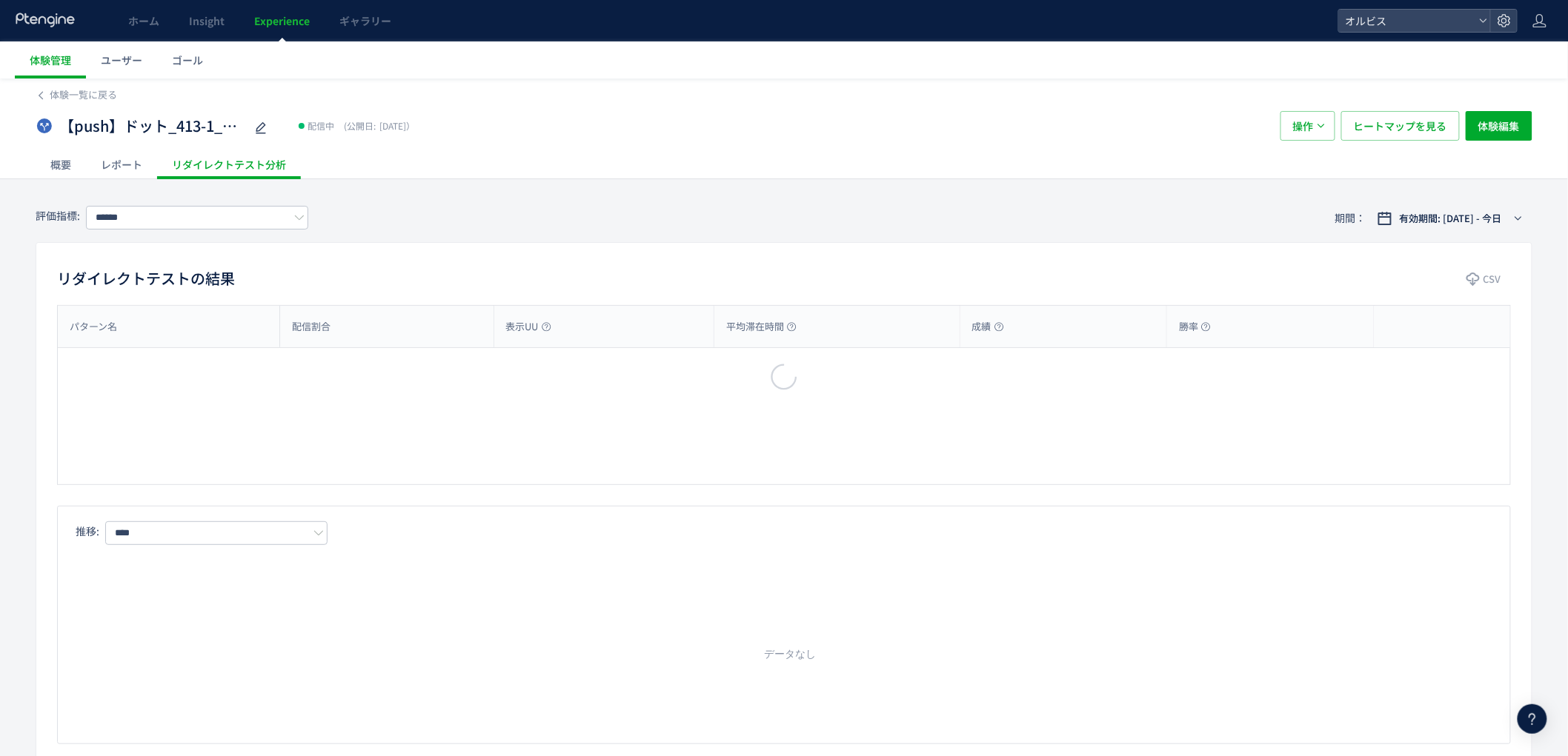
type input "**"
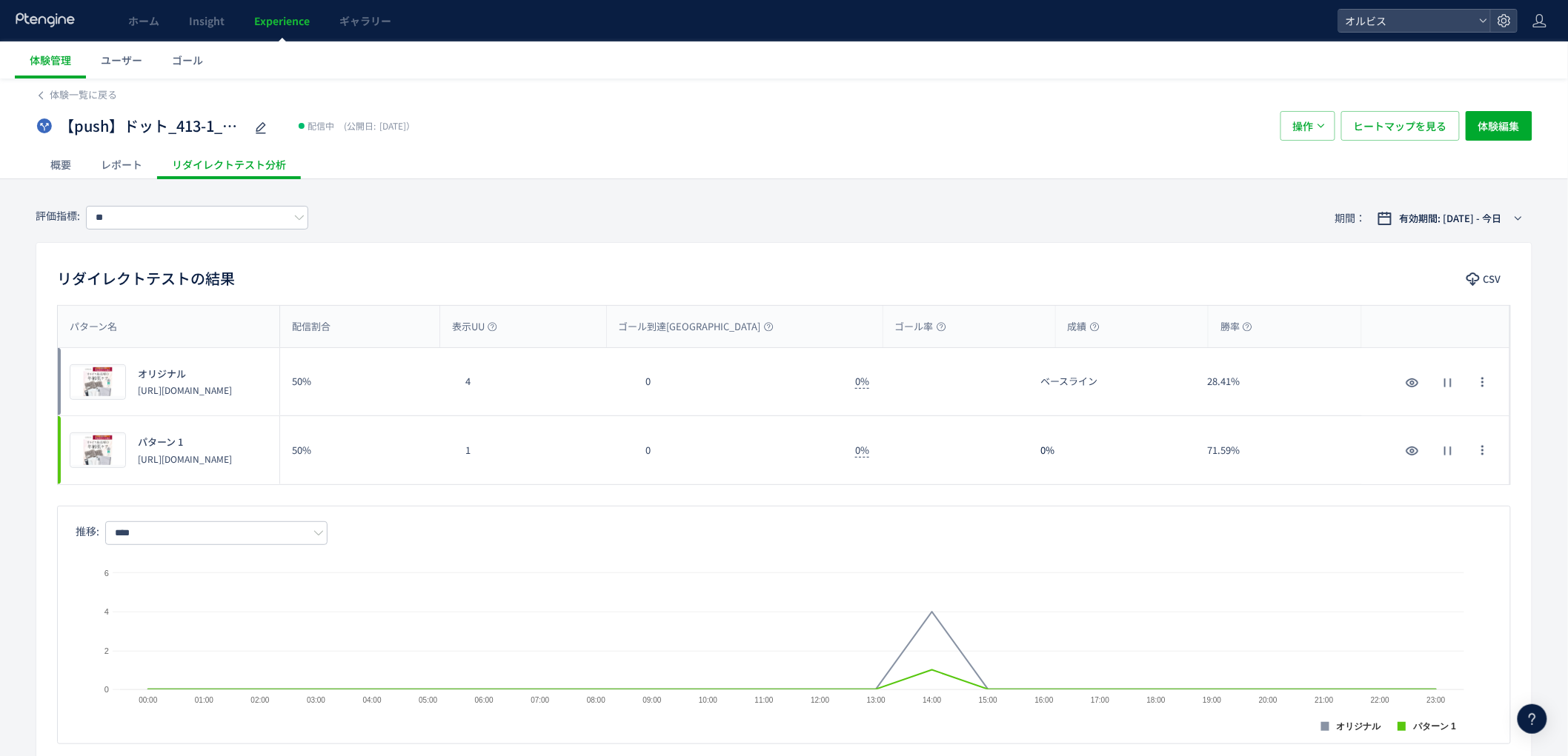
click at [767, 260] on div "リダイレクトテストの結果 CSV パターン名 配信割合 表示UU ゴール到達UU ゴール率 成績 勝率 パターン名 プレビュー オリジナル https://p…" at bounding box center [784, 504] width 1497 height 524
click at [312, 19] on link "Experience" at bounding box center [282, 21] width 85 height 42
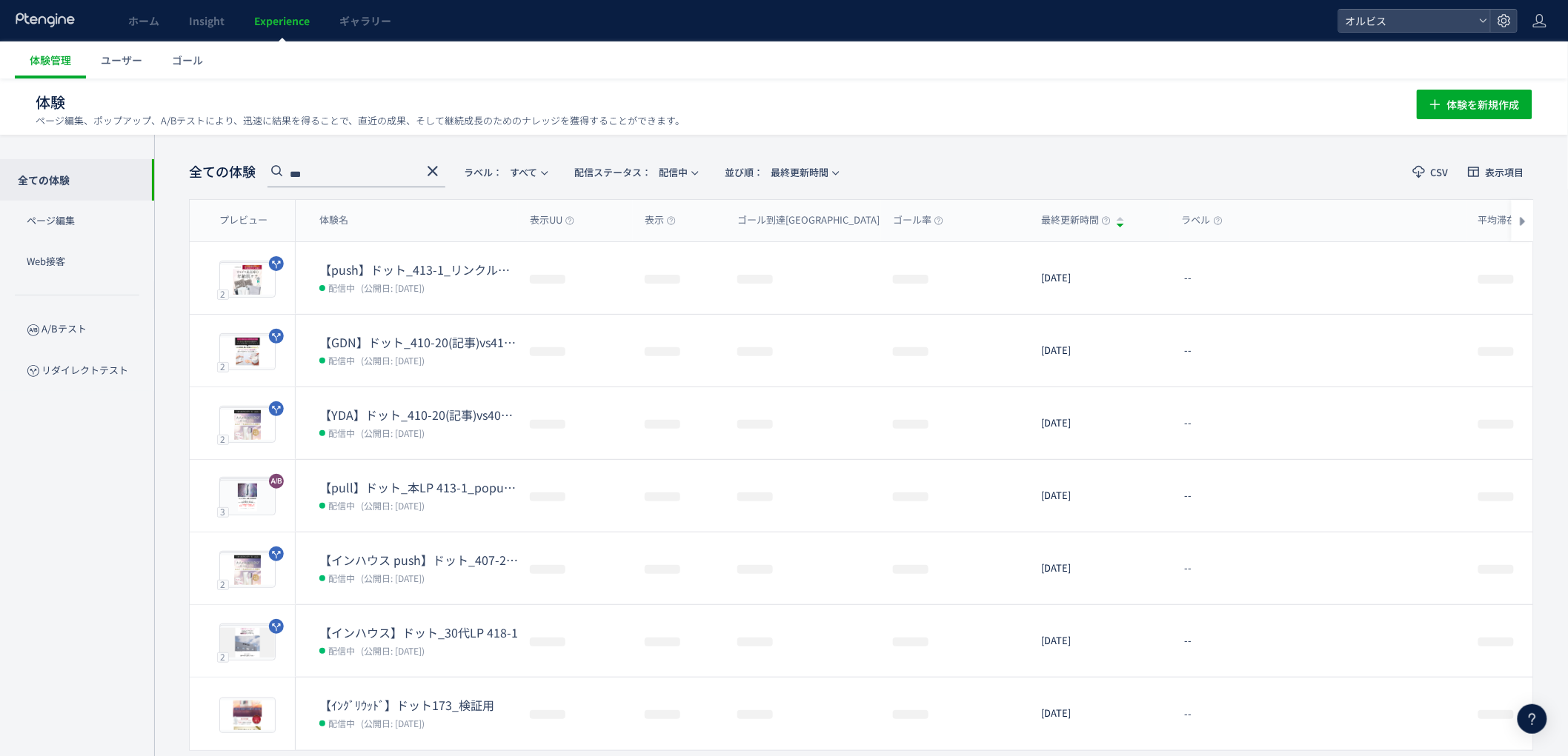
click at [433, 166] on icon at bounding box center [432, 171] width 18 height 18
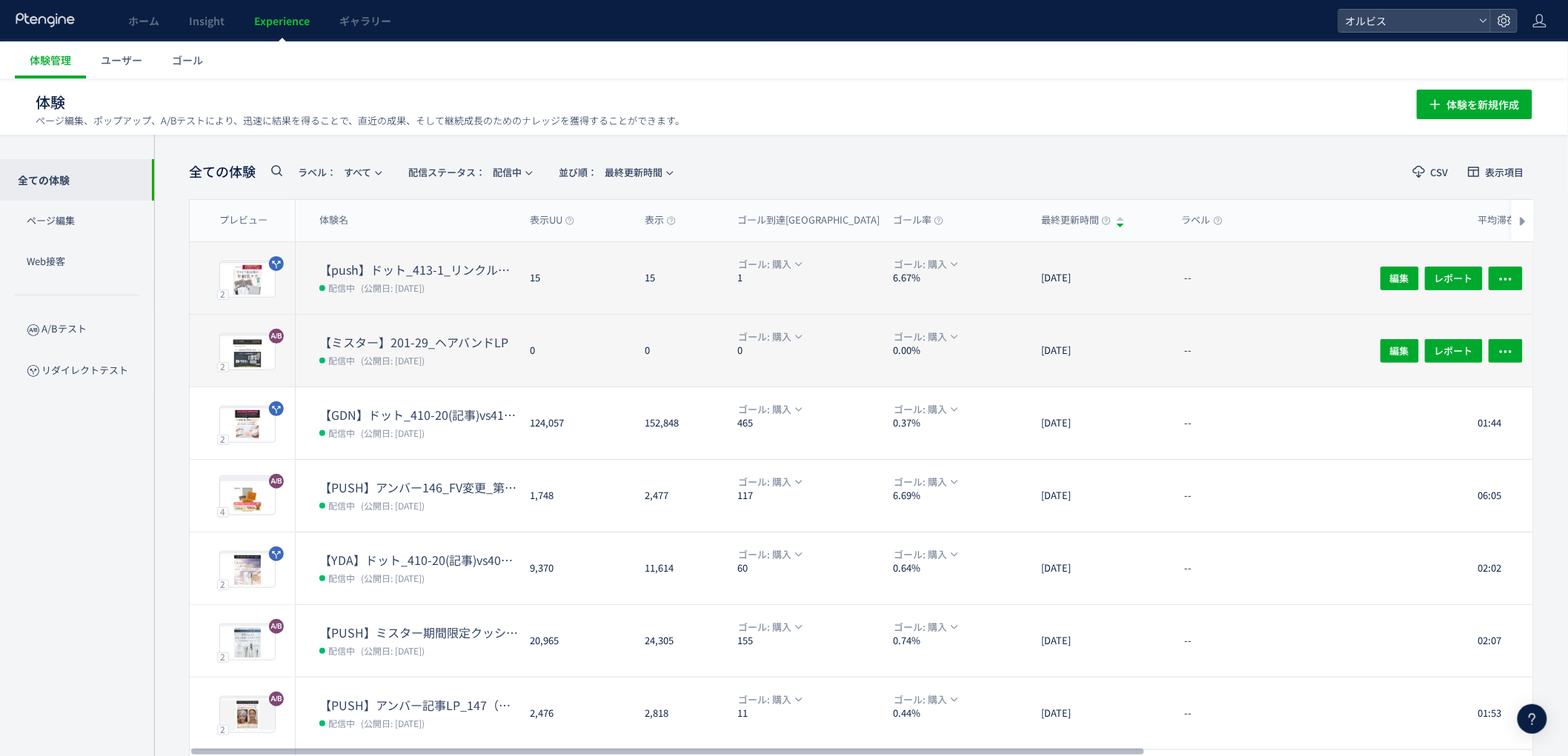
click at [446, 270] on dt "【push】ドット_413-1_リンクル口コミ追加" at bounding box center [419, 270] width 199 height 17
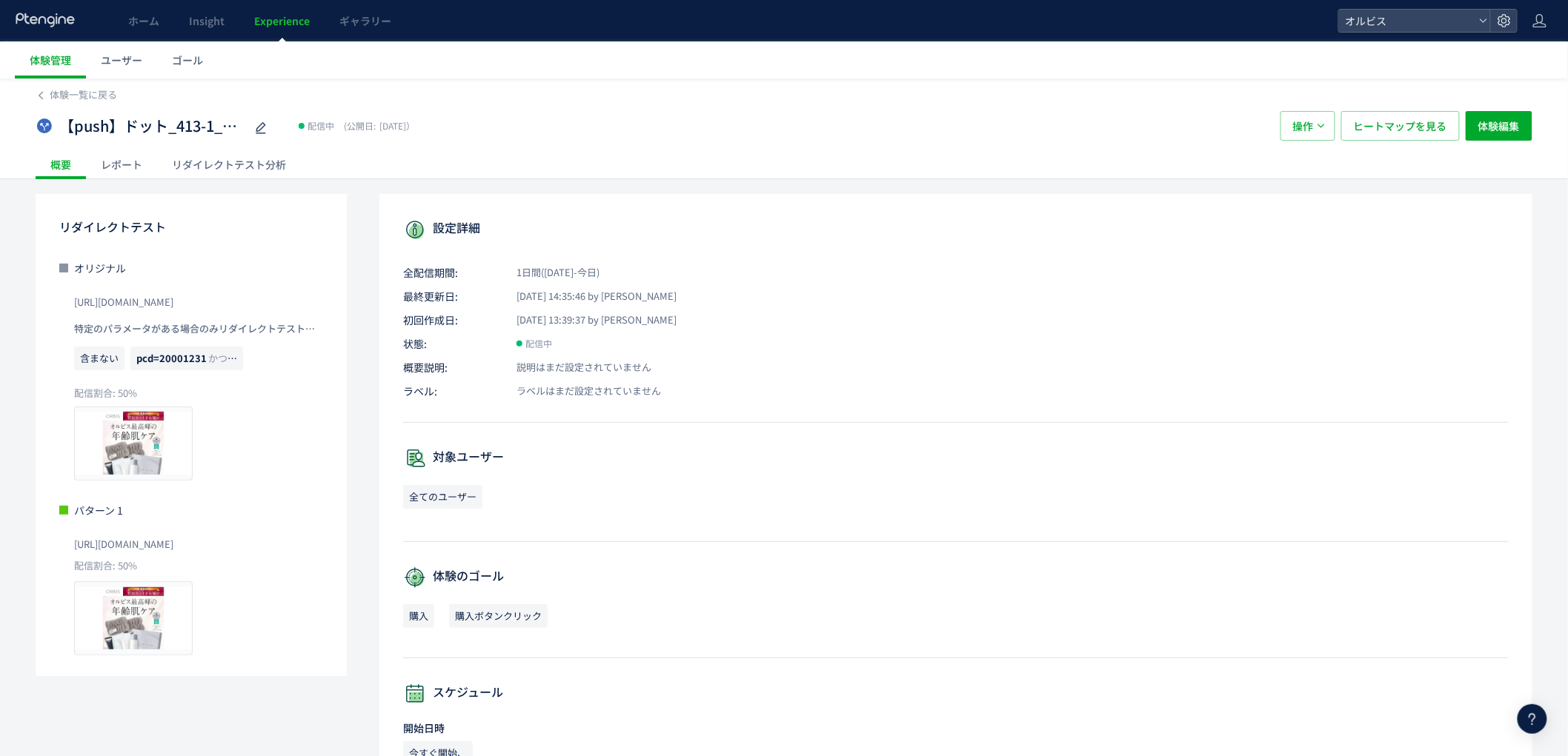
click at [239, 163] on div "リダイレクトテスト分析" at bounding box center [229, 164] width 144 height 30
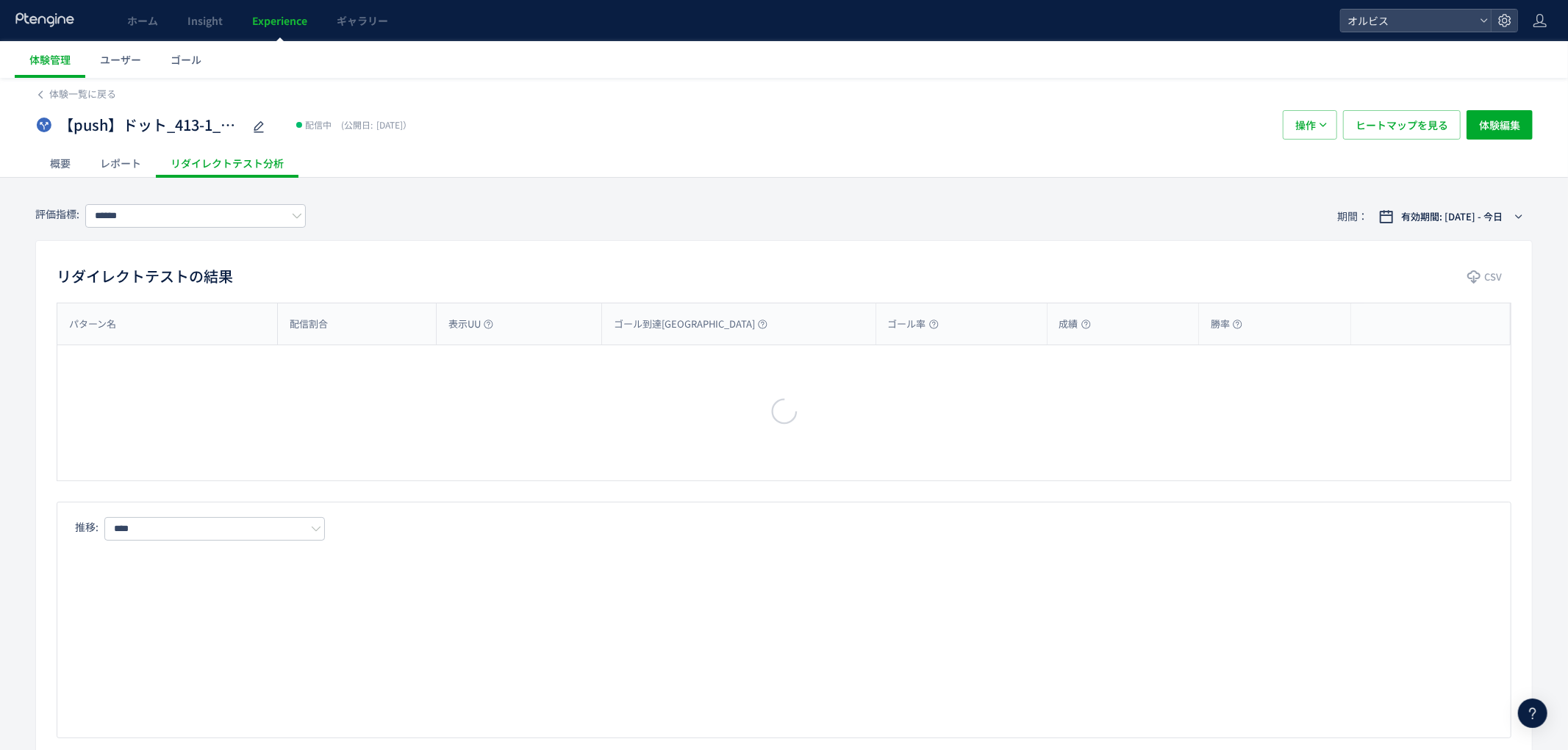
type input "**"
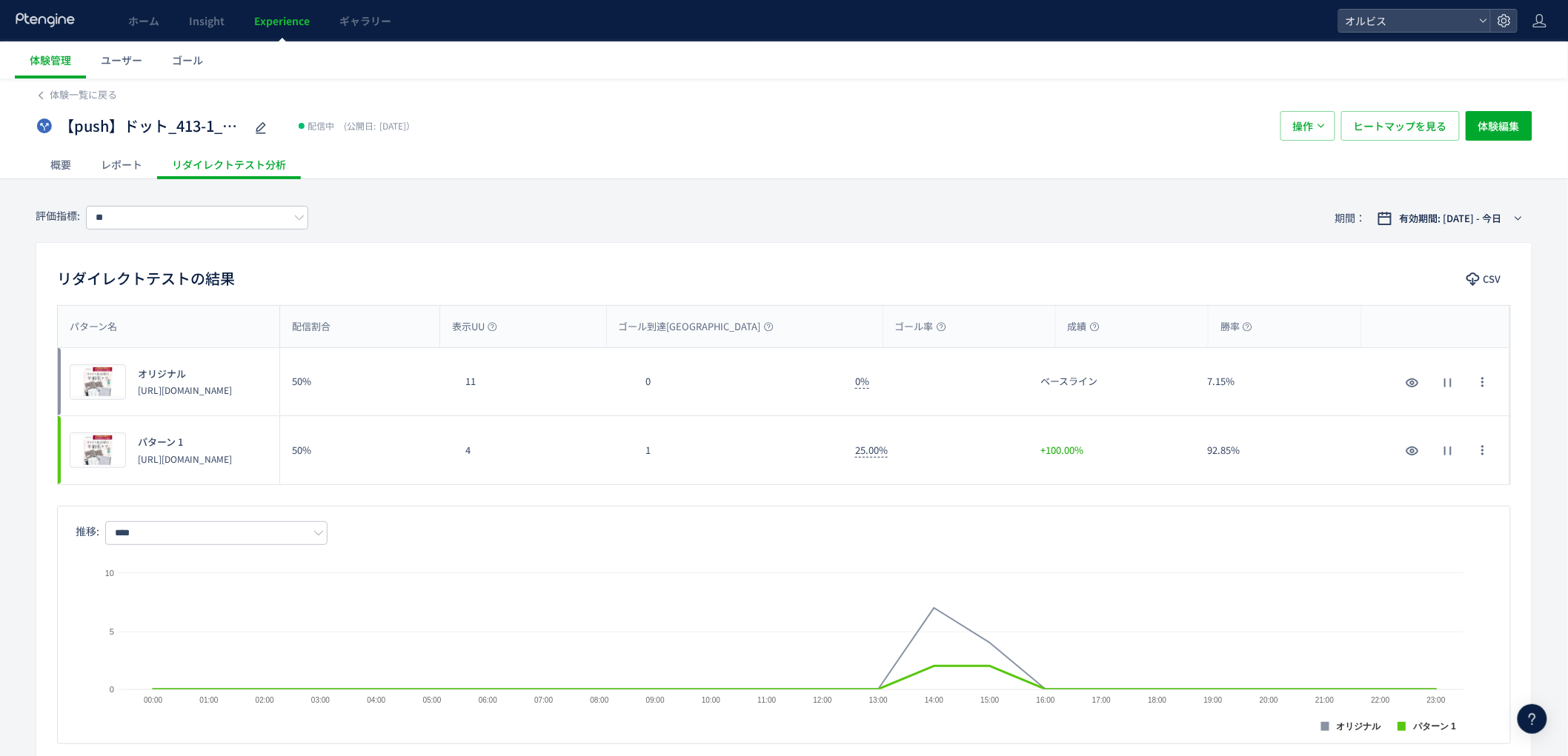
scroll to position [578, 0]
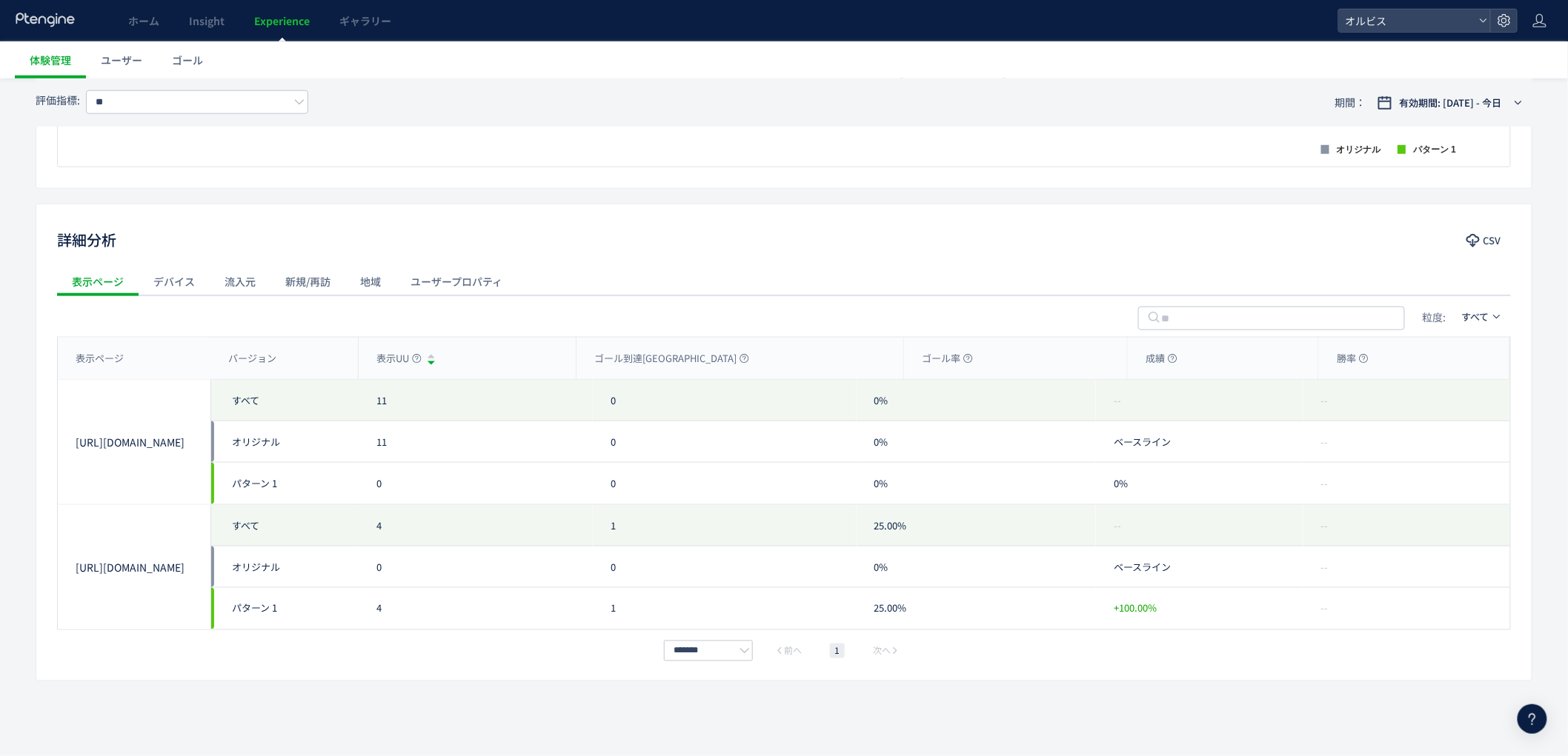
click at [249, 278] on div "流入元" at bounding box center [239, 281] width 60 height 30
click at [161, 327] on span "流入元の種類" at bounding box center [152, 316] width 58 height 23
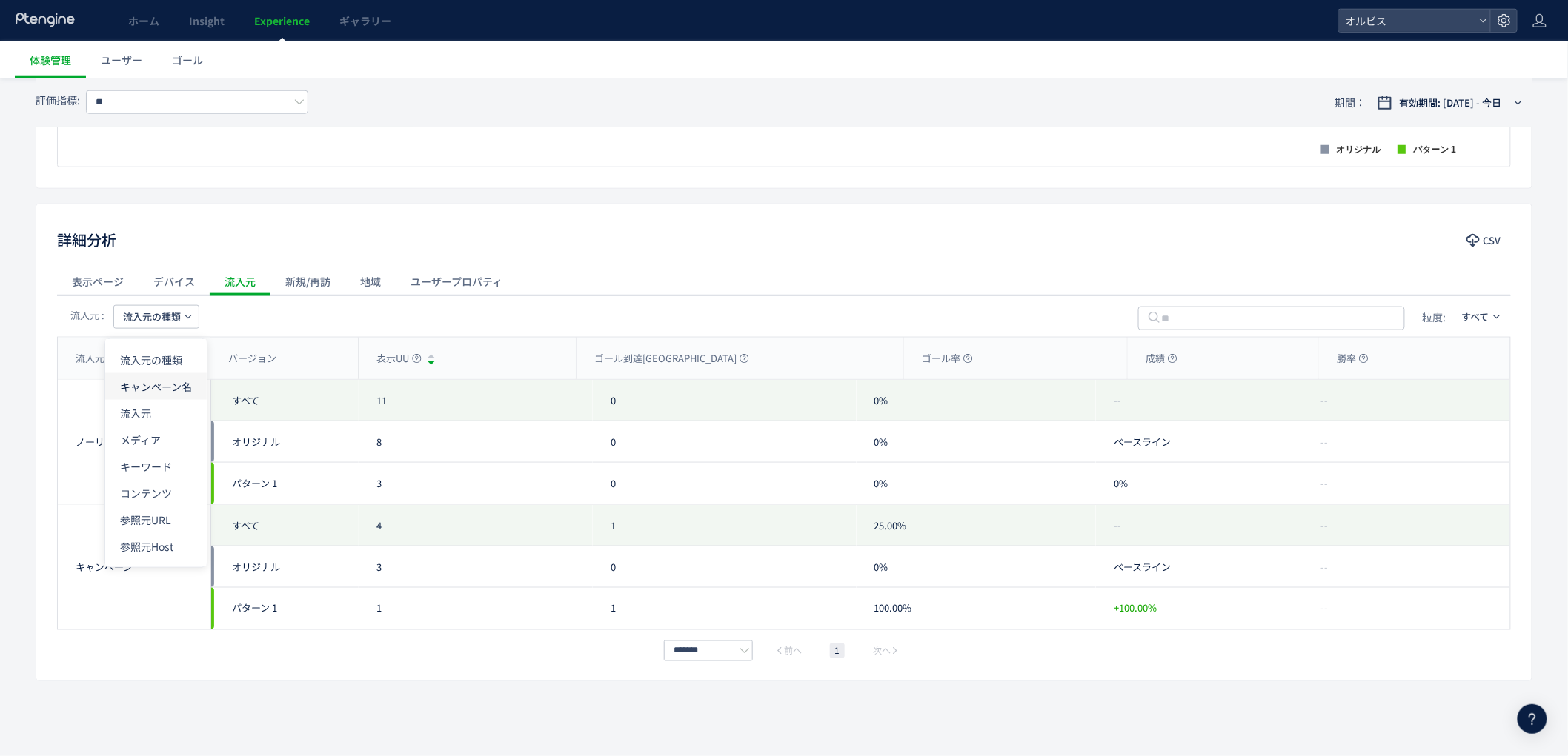
click at [154, 388] on li "キャンペーン名" at bounding box center [156, 386] width 101 height 27
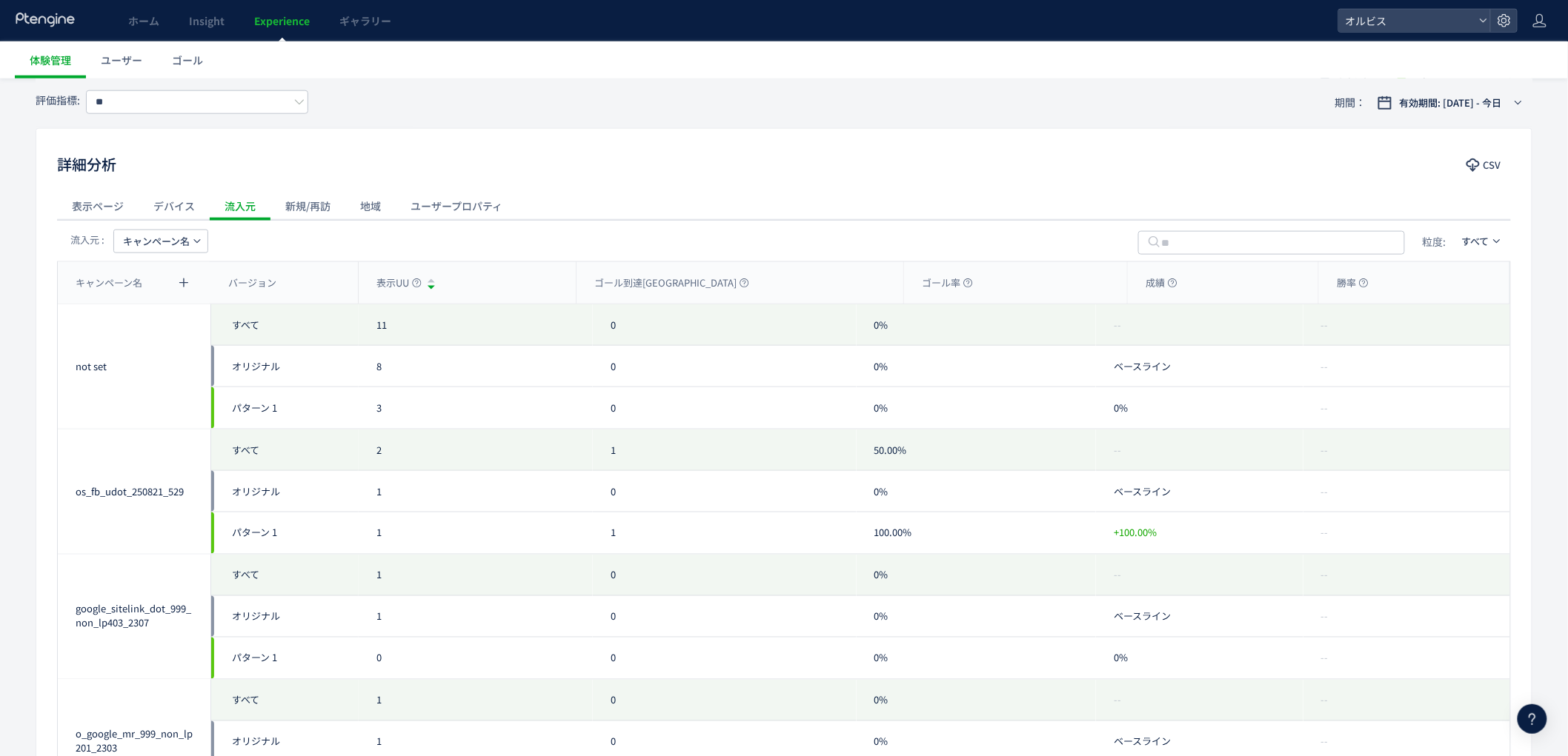
scroll to position [687, 0]
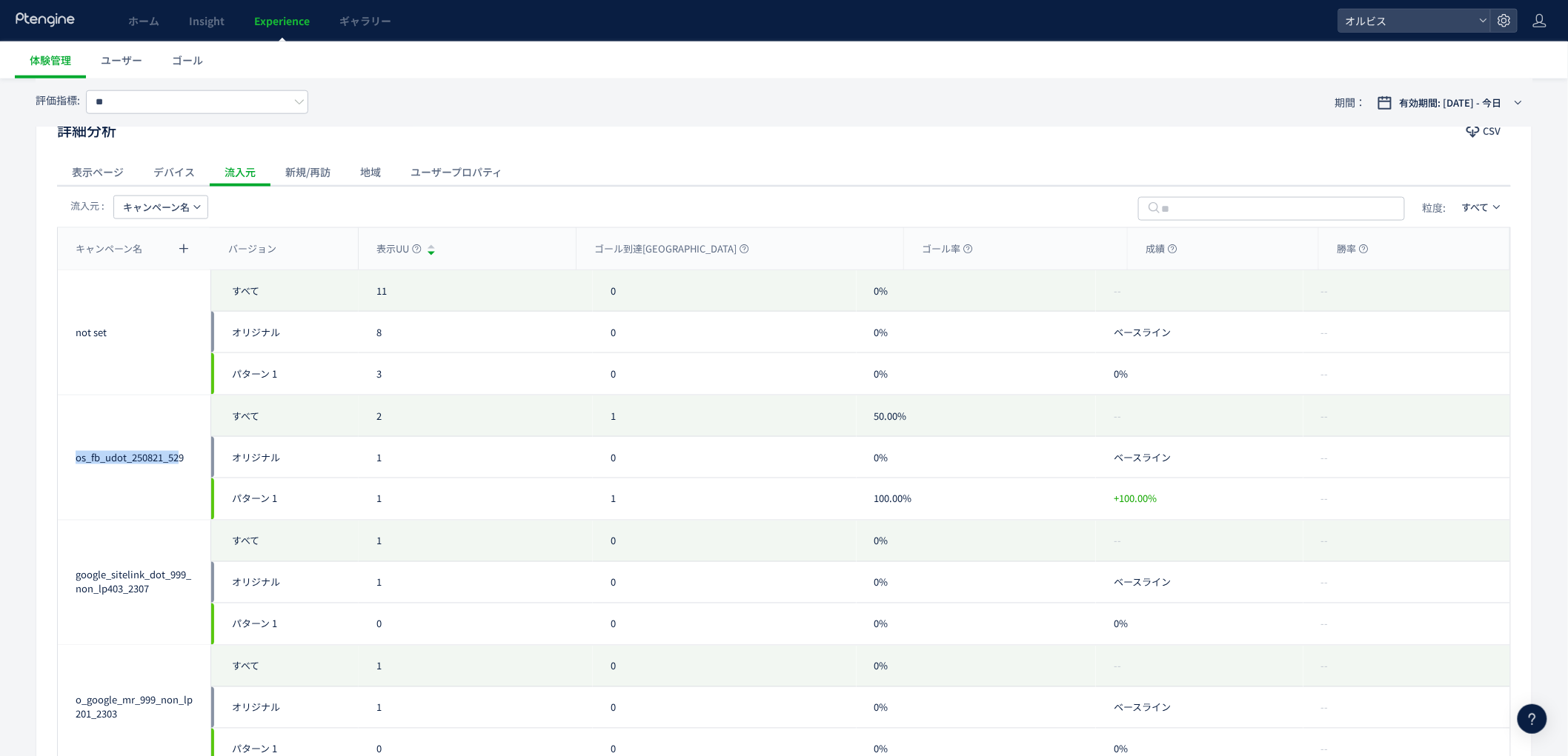
drag, startPoint x: 75, startPoint y: 460, endPoint x: 181, endPoint y: 456, distance: 106.1
click at [181, 456] on div "os_fb_udot_250821_529" at bounding box center [134, 457] width 117 height 14
click at [181, 465] on div "os_fb_udot_250821_529" at bounding box center [134, 457] width 153 height 125
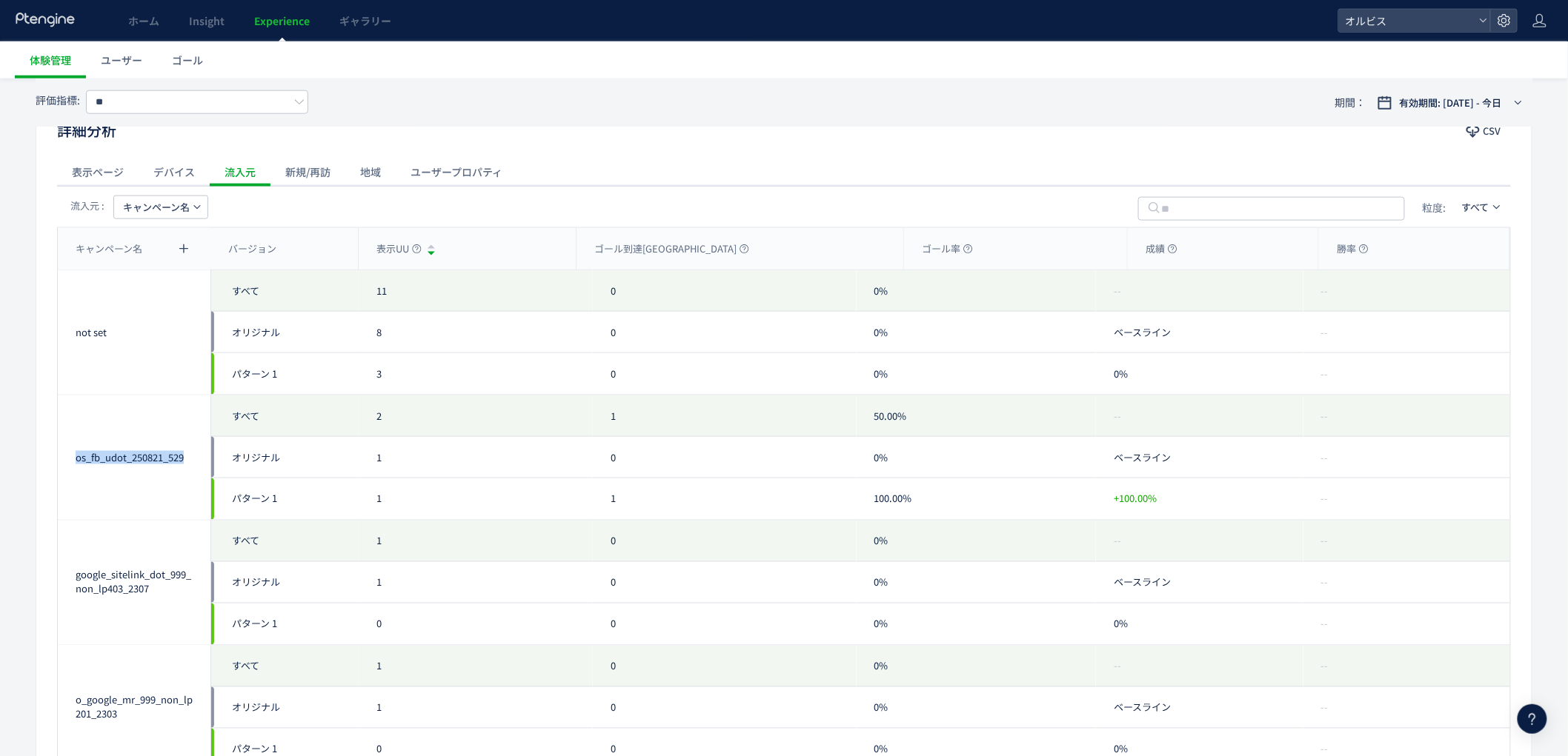
click at [181, 465] on div "os_fb_udot_250821_529" at bounding box center [134, 457] width 153 height 125
click at [180, 473] on div "os_fb_udot_250821_529" at bounding box center [134, 457] width 153 height 125
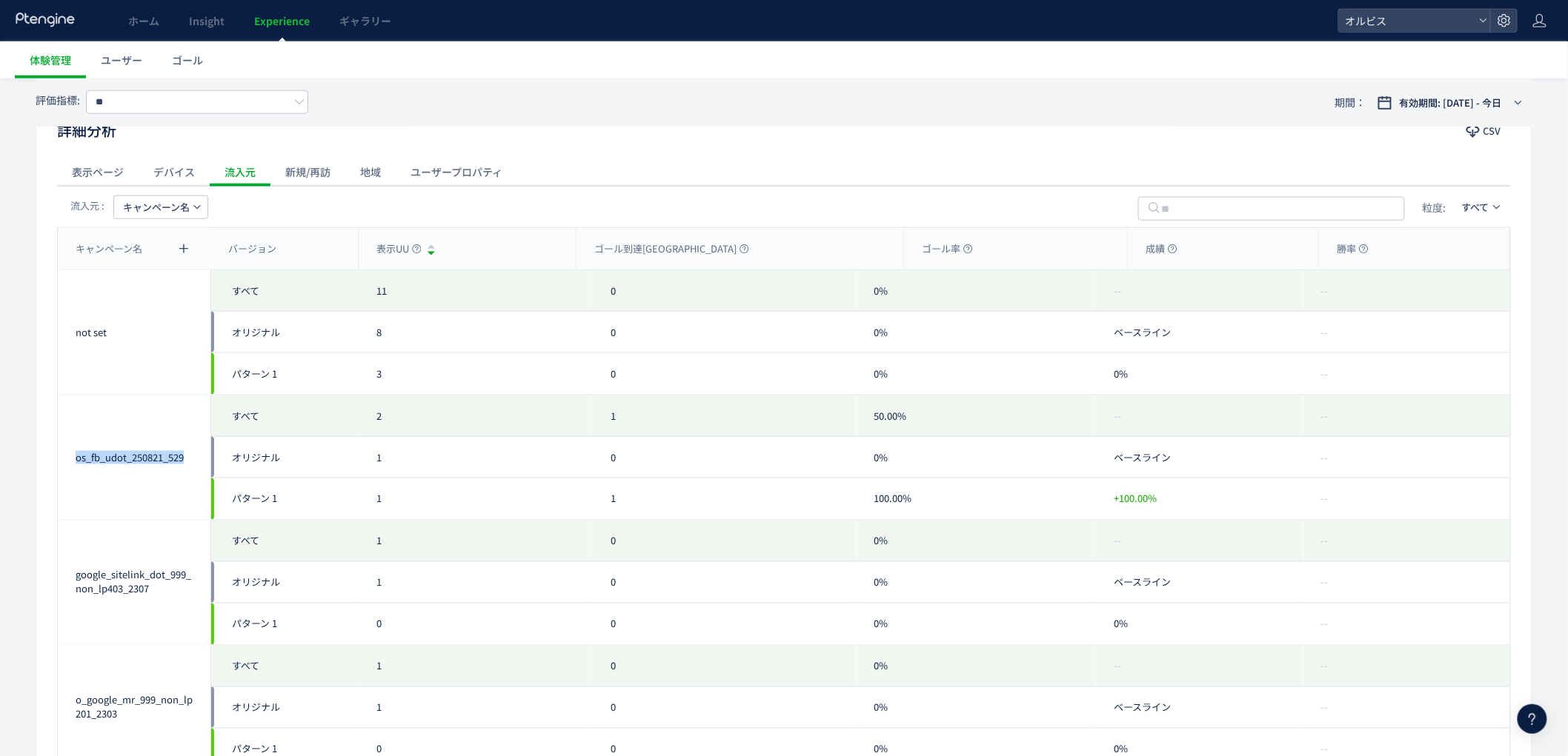
click at [173, 487] on div "os_fb_udot_250821_529" at bounding box center [134, 457] width 153 height 125
click at [159, 459] on div "os_fb_udot_250821_529" at bounding box center [134, 457] width 117 height 14
click at [160, 508] on div "os_fb_udot_250821_529" at bounding box center [134, 457] width 153 height 125
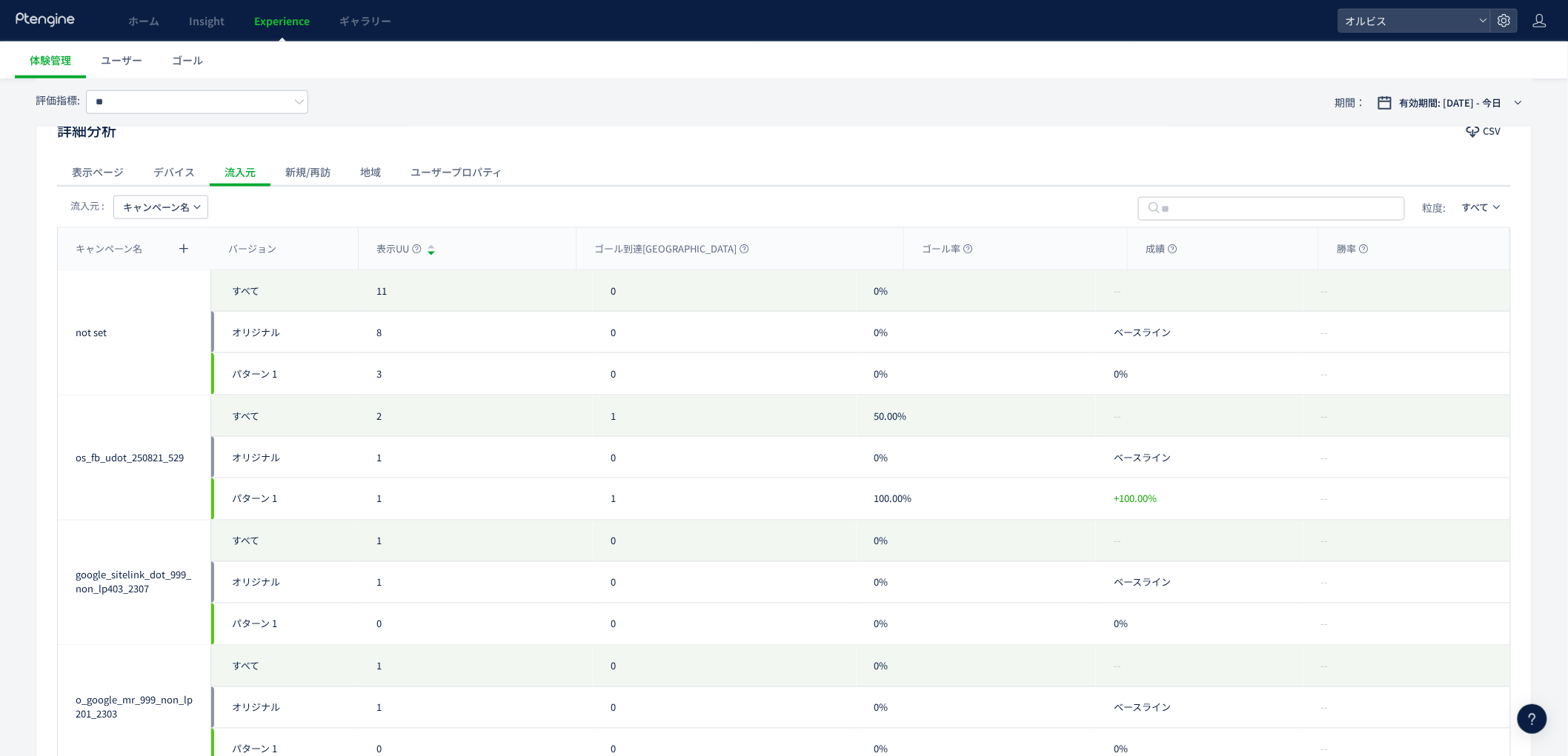
click at [164, 460] on div "os_fb_udot_250821_529" at bounding box center [134, 457] width 117 height 14
click at [172, 506] on div "os_fb_udot_250821_529" at bounding box center [134, 457] width 153 height 125
click at [651, 521] on div "0" at bounding box center [724, 542] width 263 height 42
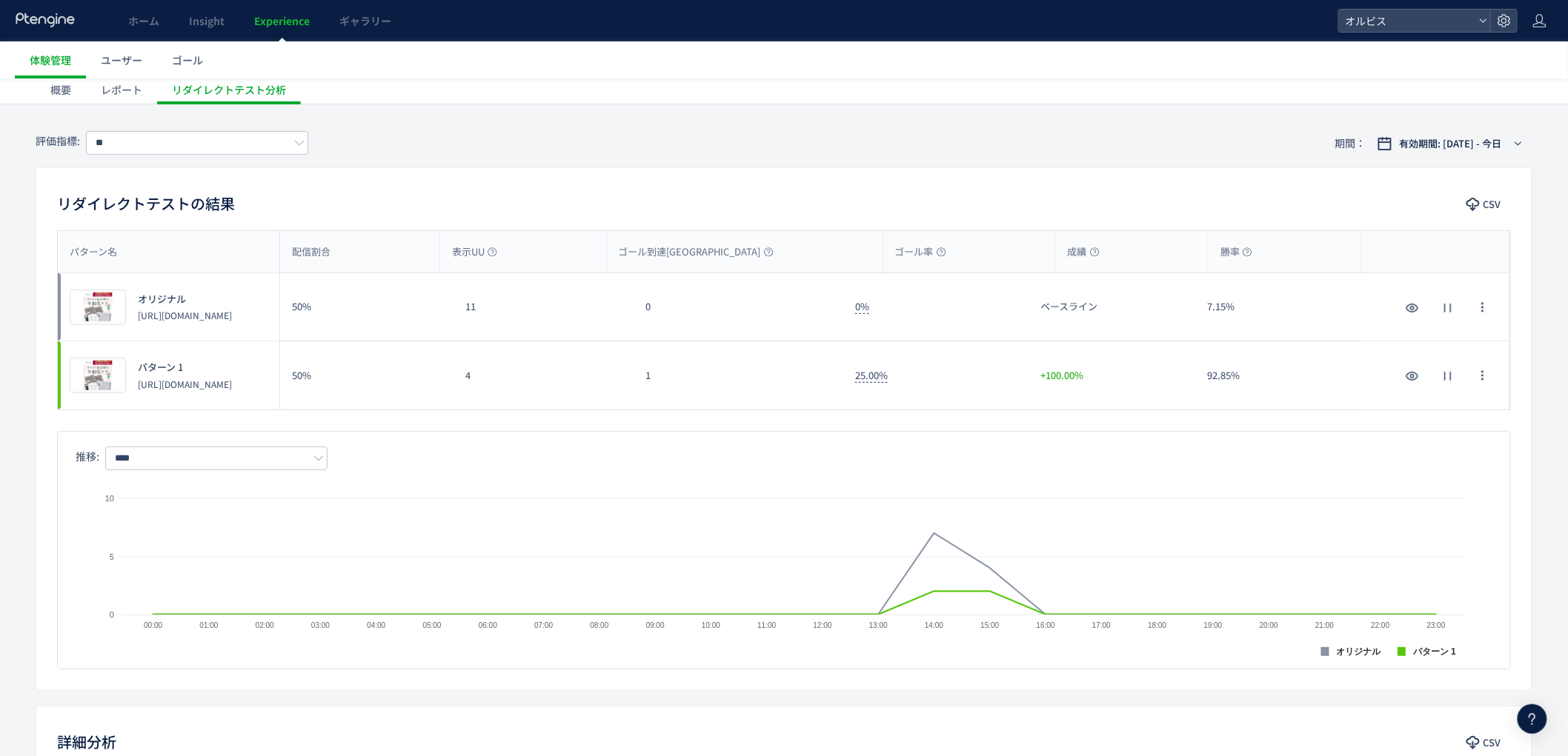
scroll to position [28, 0]
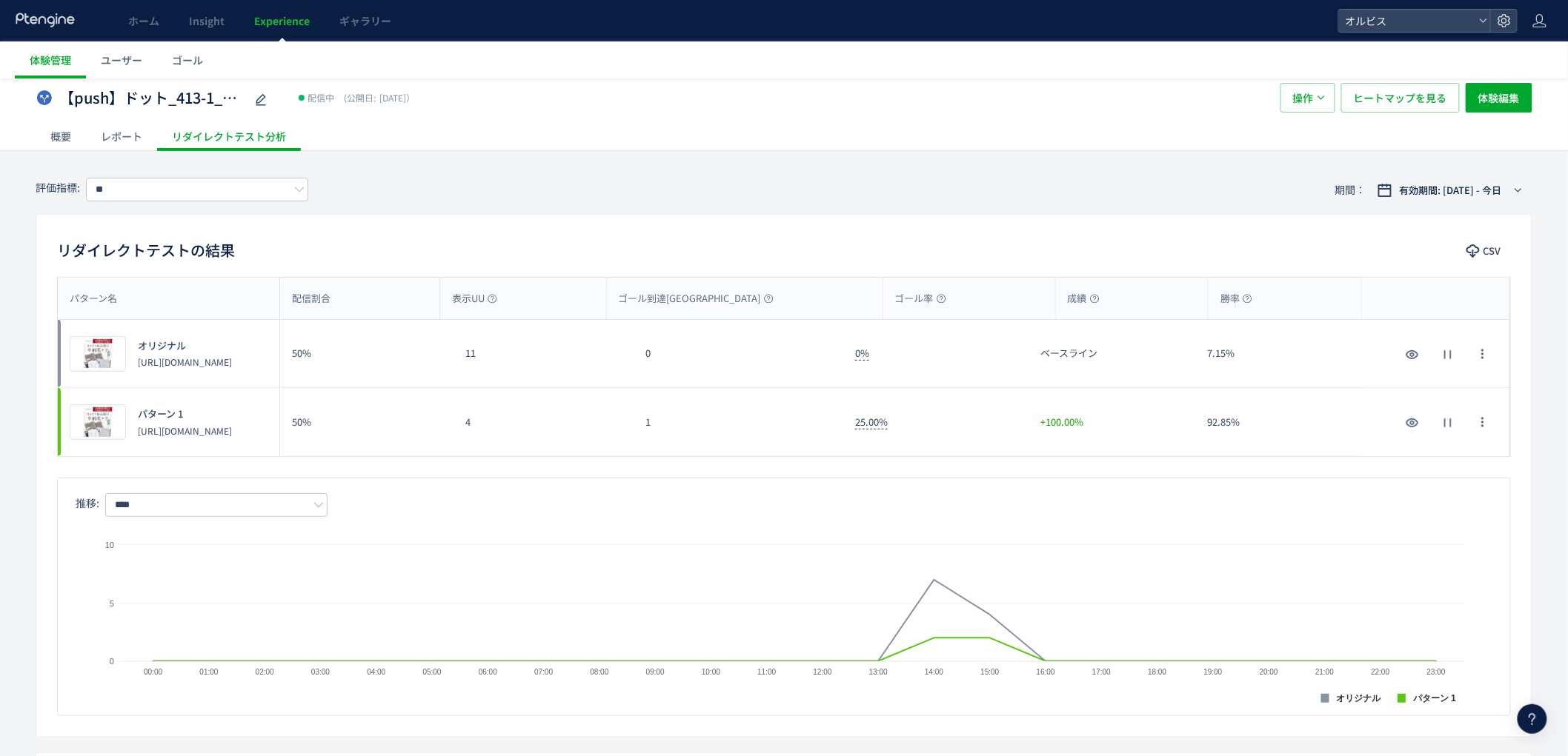
click at [284, 27] on span "Experience" at bounding box center [282, 21] width 56 height 14
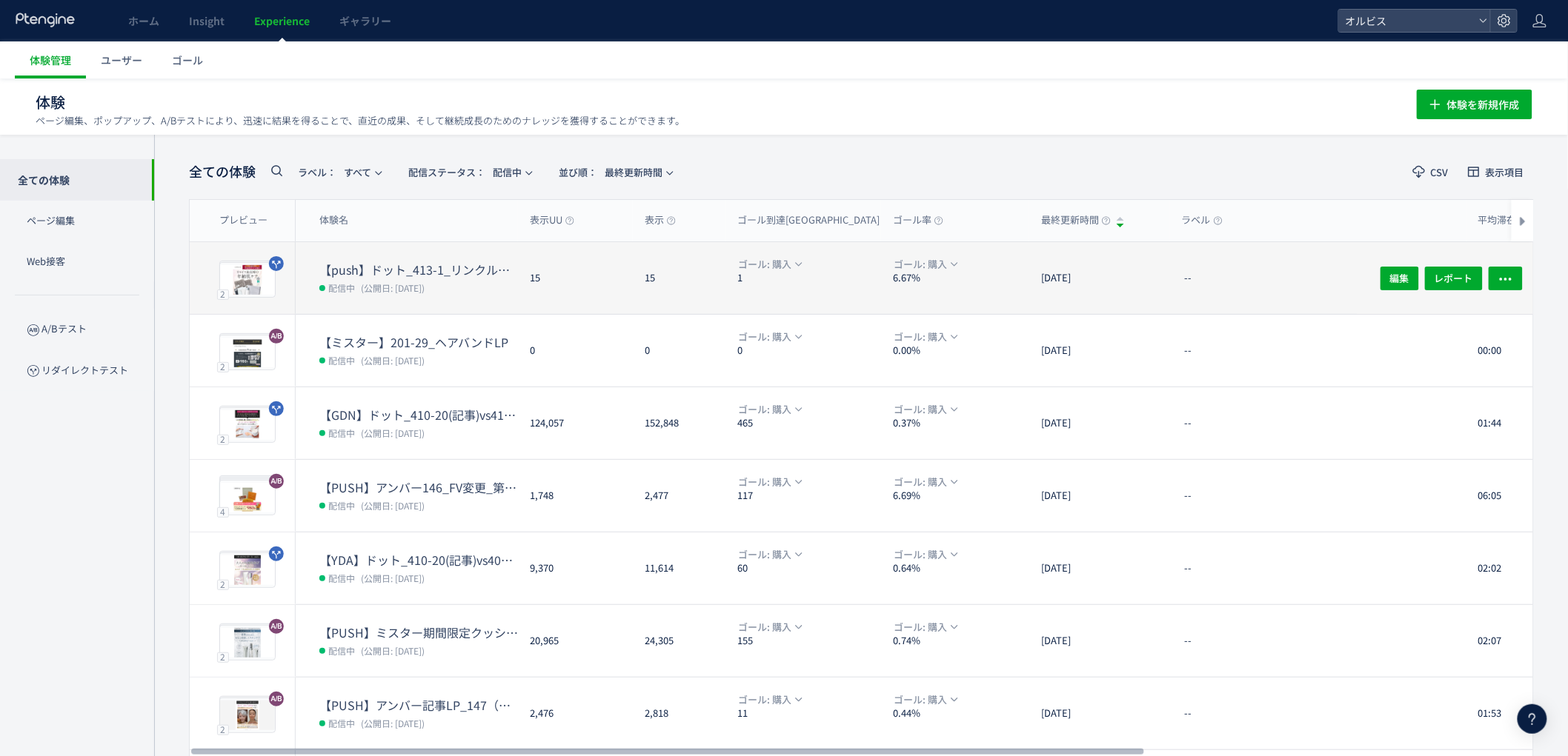
click at [360, 274] on dt "【push】ドット_413-1_リンクル口コミ追加" at bounding box center [419, 270] width 199 height 17
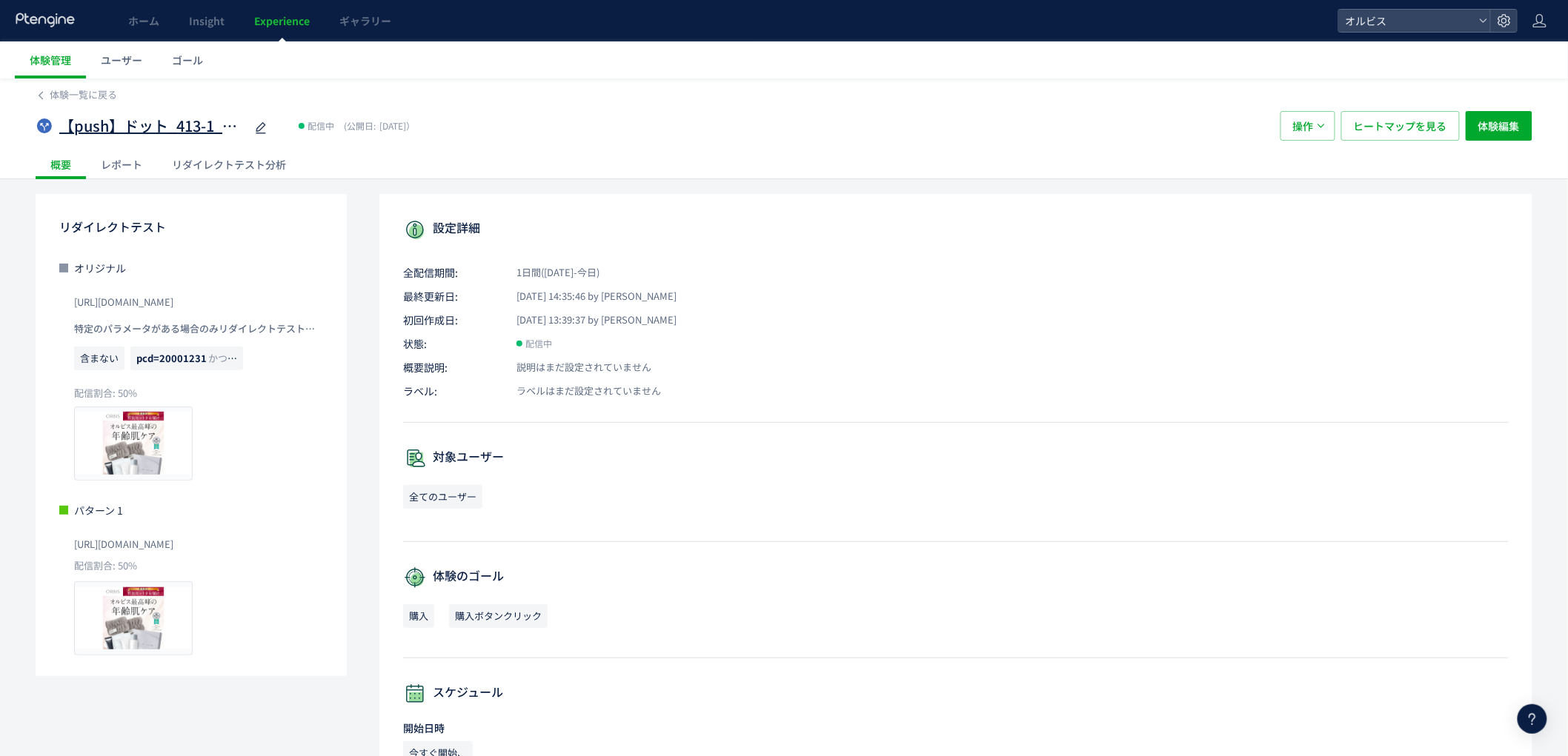
click at [155, 134] on span "【push】ドット_413-1_リンクル口コミ追加" at bounding box center [152, 126] width 185 height 22
click at [302, 14] on span "Experience" at bounding box center [282, 21] width 56 height 14
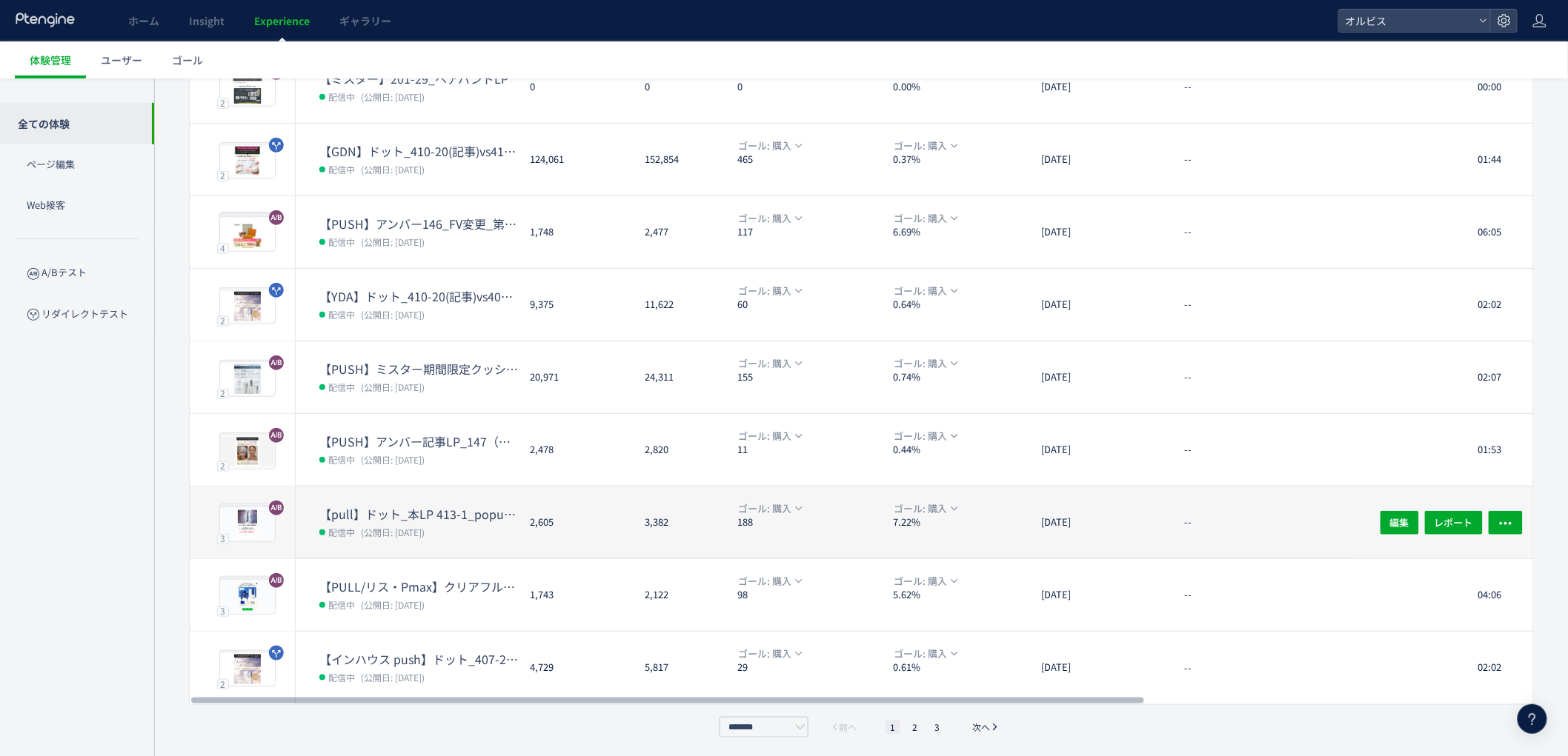
scroll to position [265, 0]
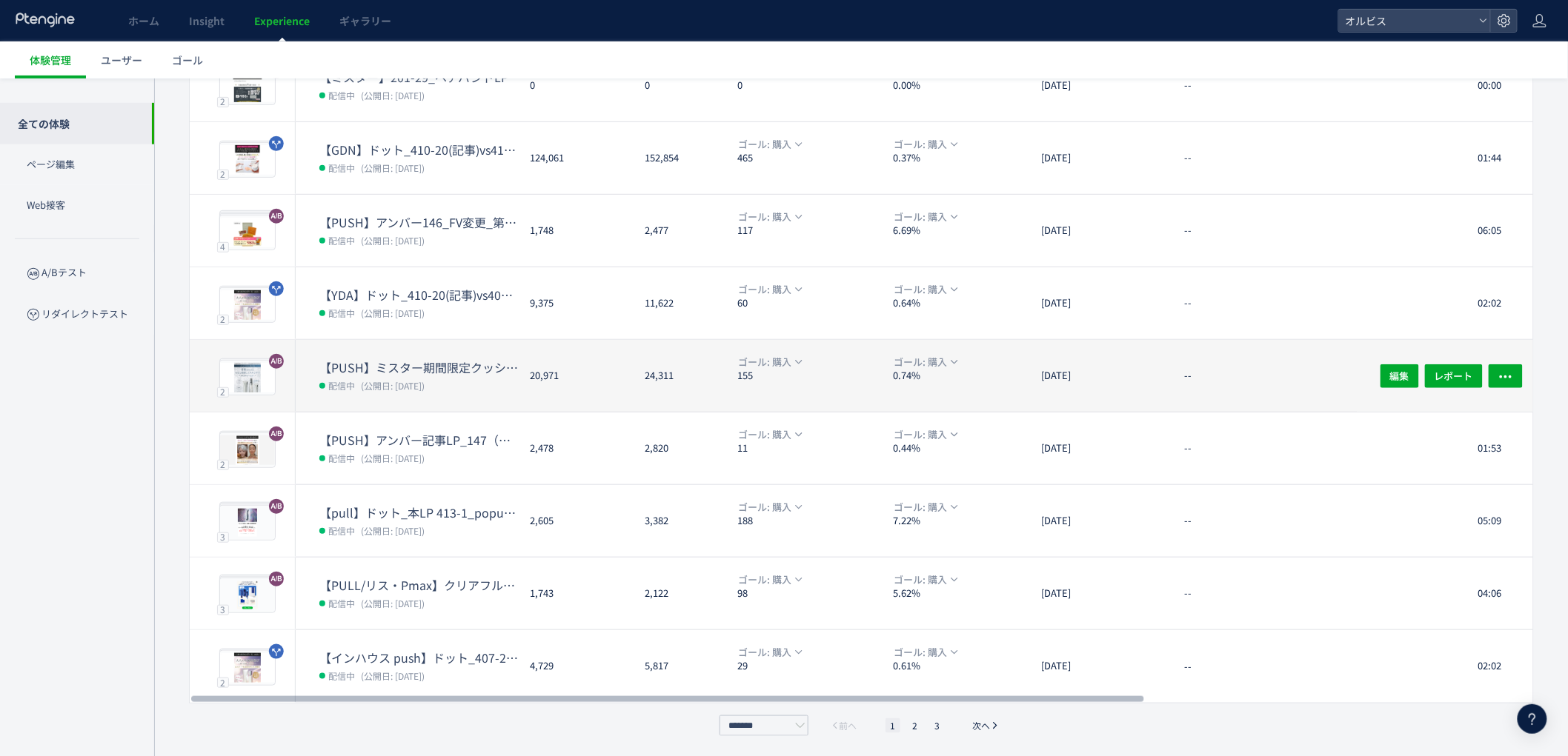
click at [412, 381] on span "(公開日: [DATE])" at bounding box center [392, 386] width 64 height 13
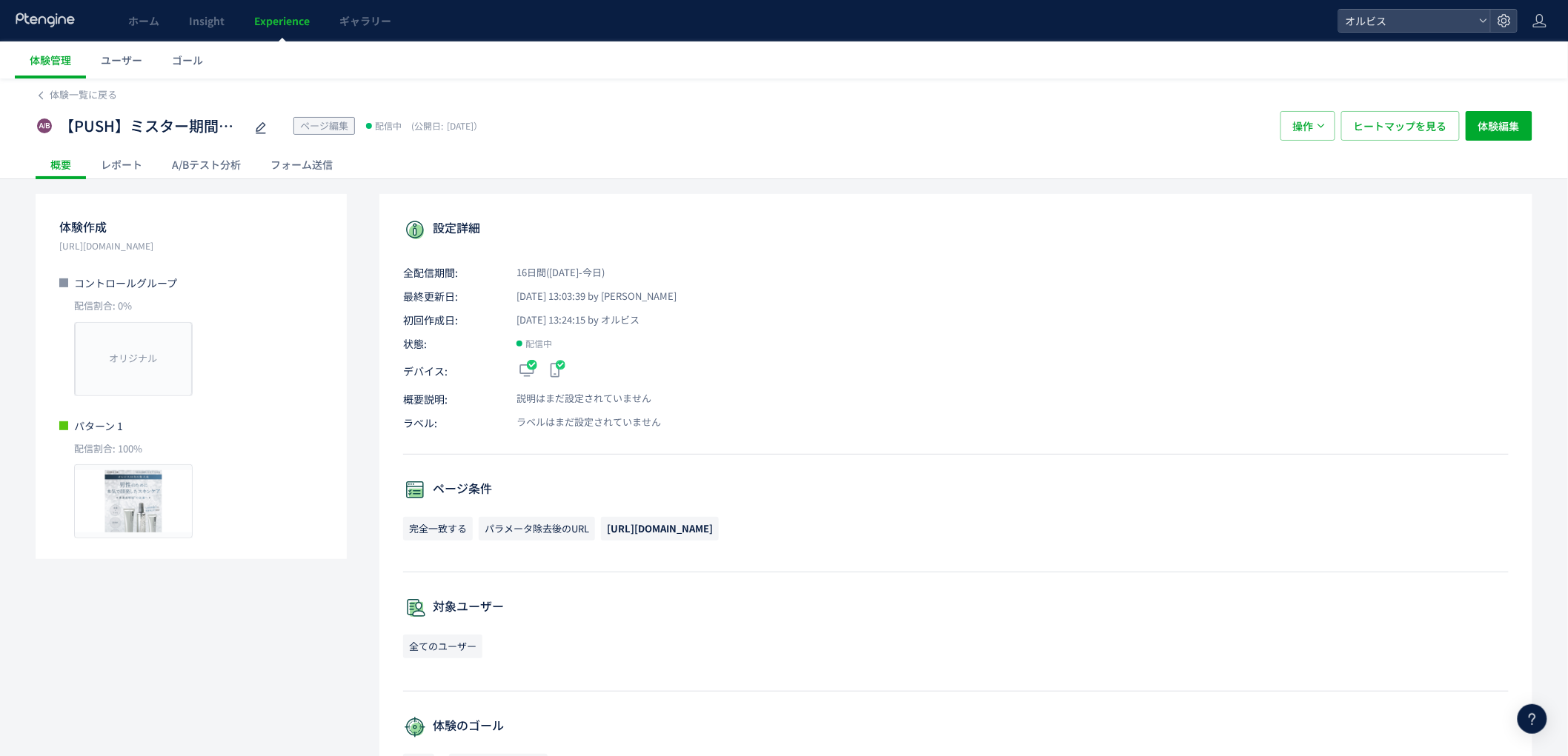
click at [301, 27] on span "Experience" at bounding box center [282, 21] width 56 height 14
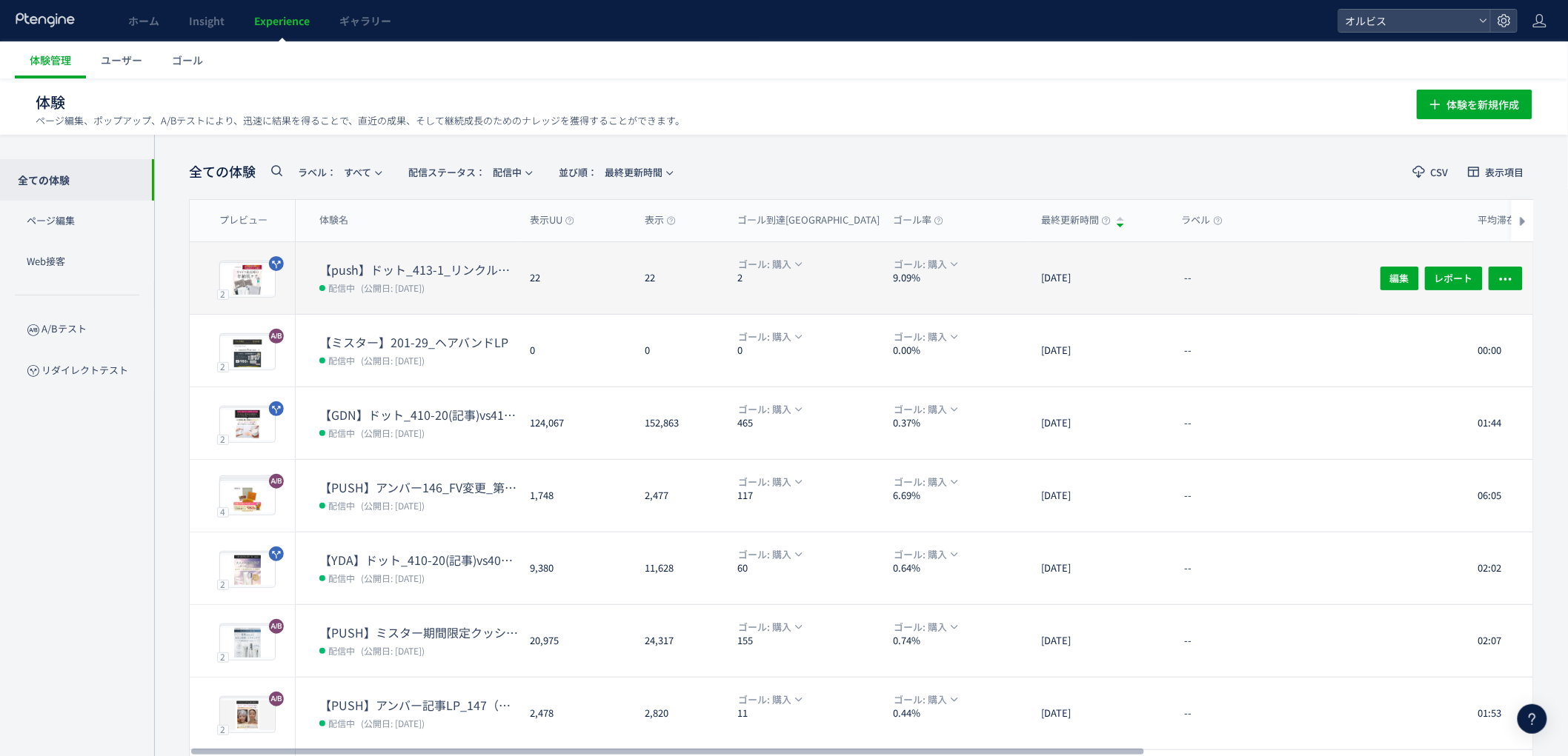
click at [521, 283] on div "22" at bounding box center [575, 278] width 115 height 72
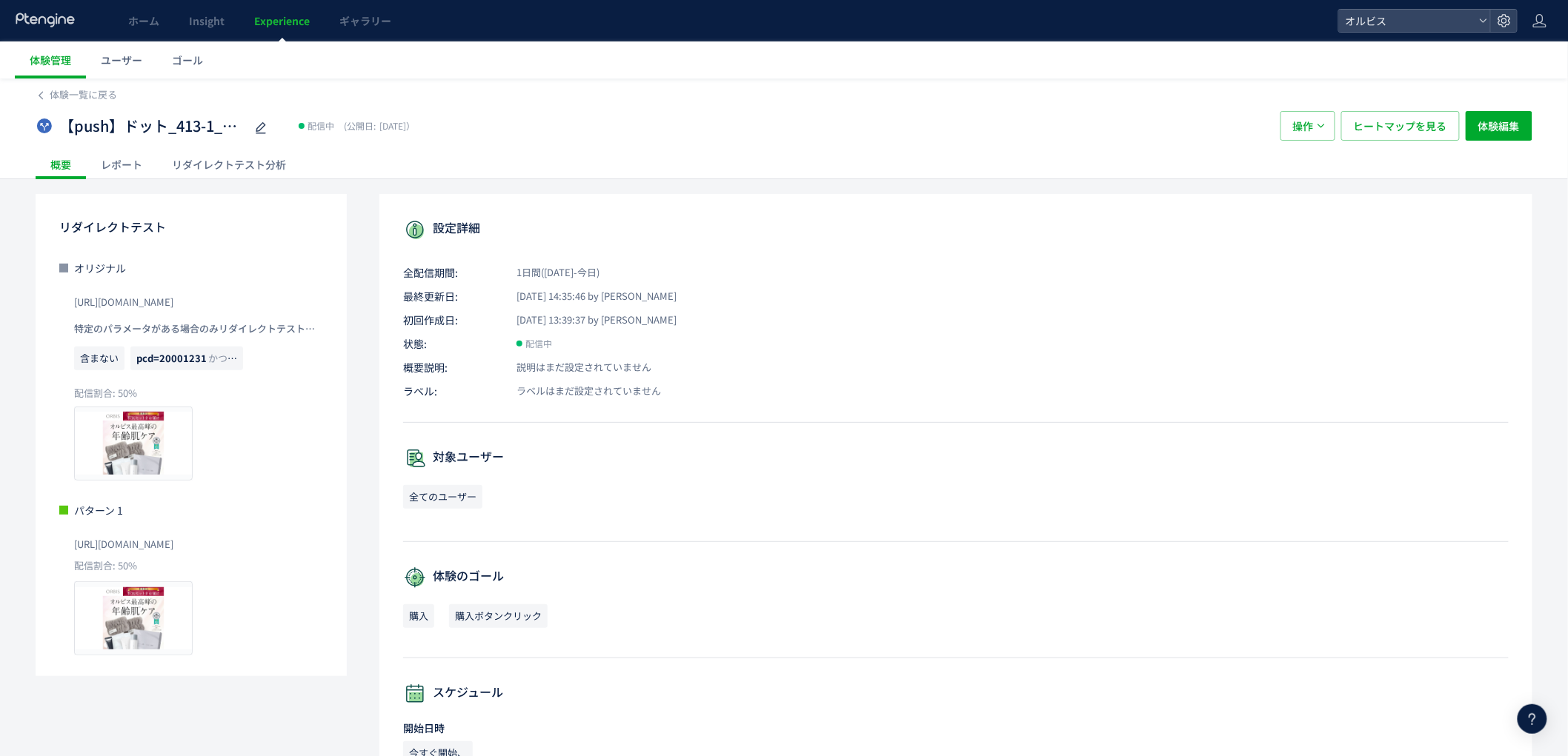
click at [248, 162] on div "リダイレクトテスト分析" at bounding box center [229, 164] width 144 height 30
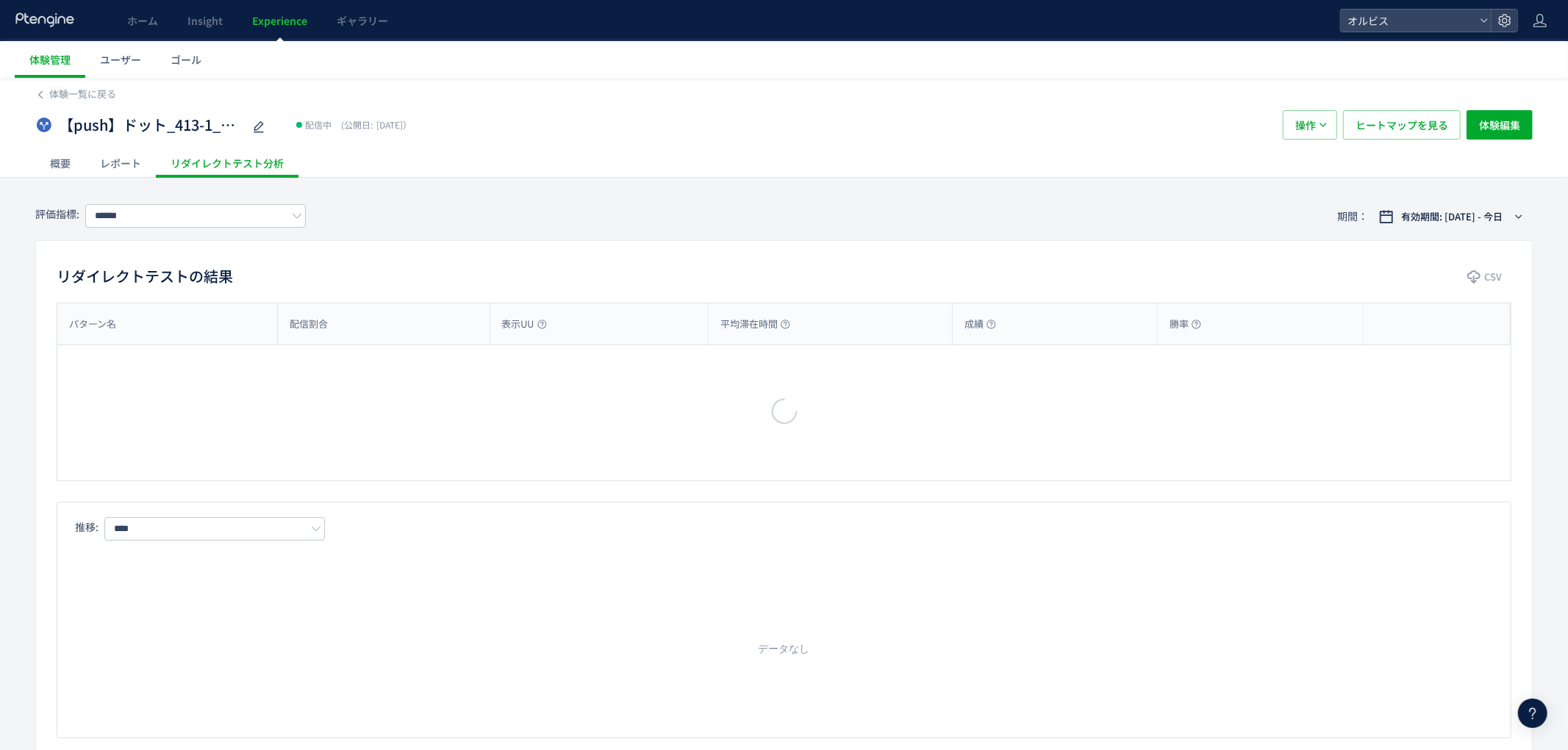
type input "**"
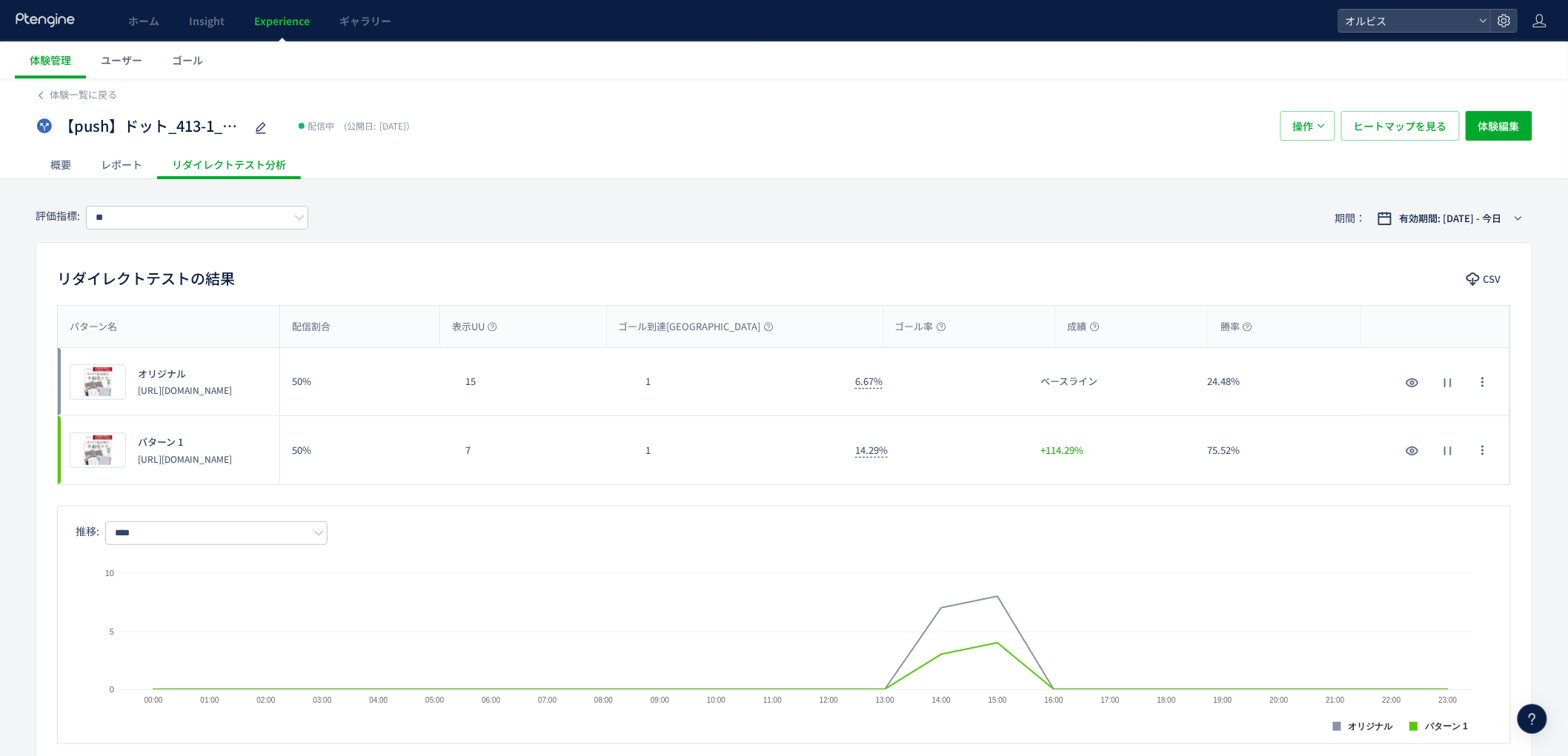
scroll to position [578, 0]
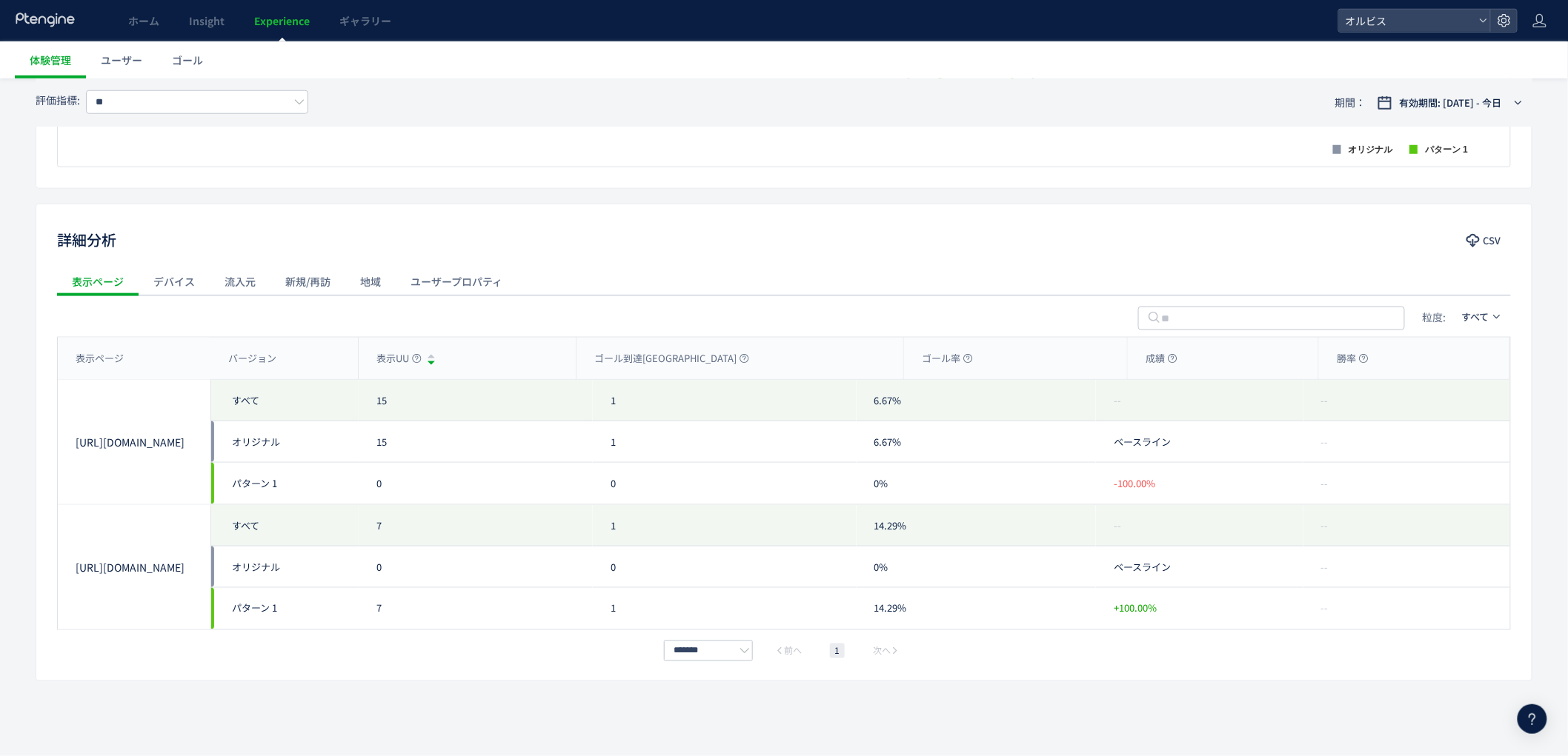
click at [243, 273] on div "流入元" at bounding box center [239, 281] width 60 height 30
